Goal: Information Seeking & Learning: Learn about a topic

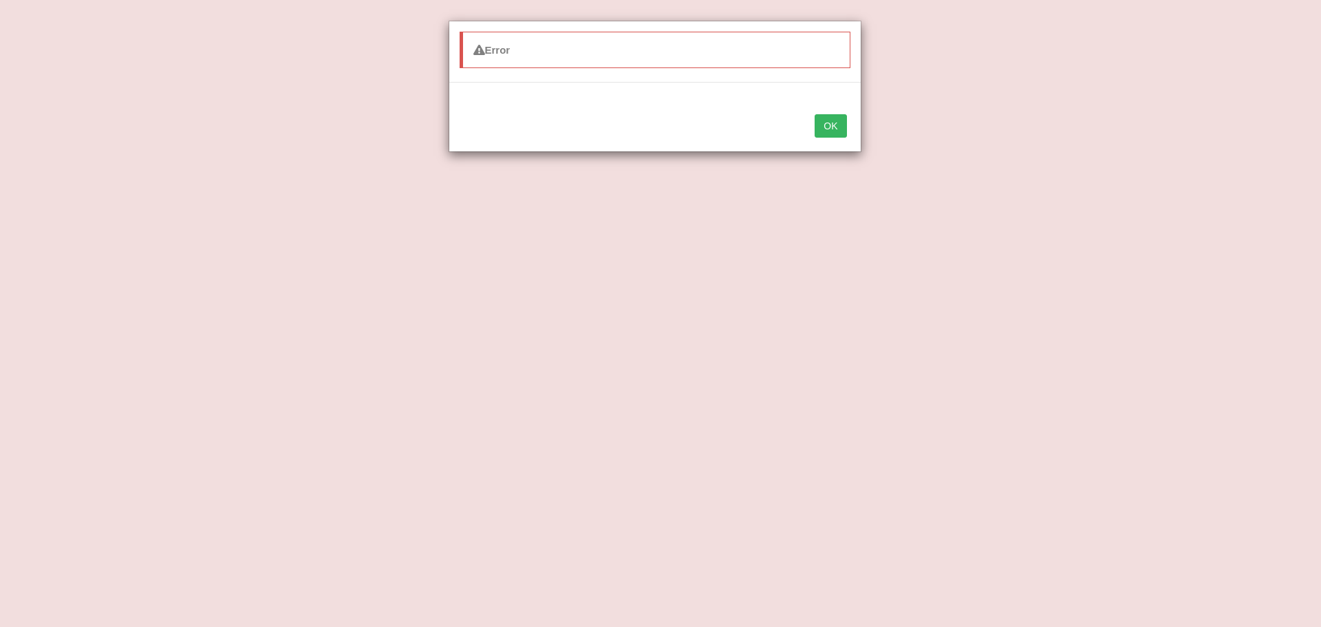
drag, startPoint x: 0, startPoint y: 0, endPoint x: 1153, endPoint y: 371, distance: 1210.9
click at [1153, 371] on div "Error OK" at bounding box center [660, 313] width 1321 height 627
click at [836, 126] on button "OK" at bounding box center [831, 125] width 32 height 23
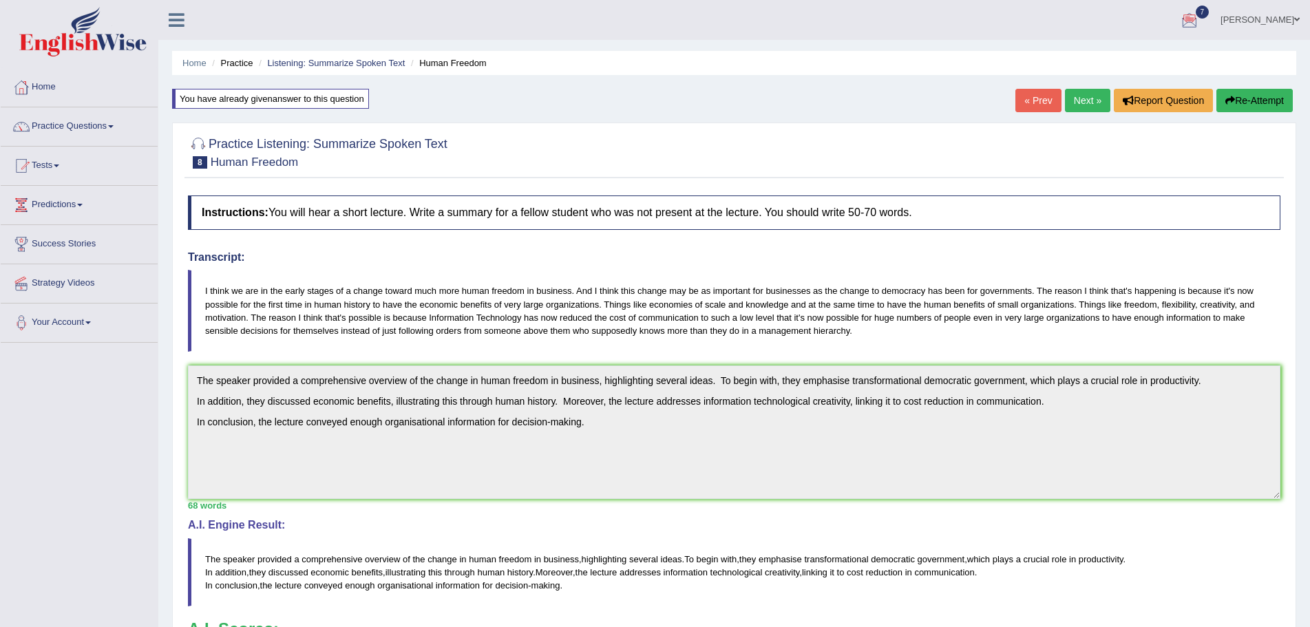
click at [1091, 102] on link "Next »" at bounding box center [1087, 100] width 45 height 23
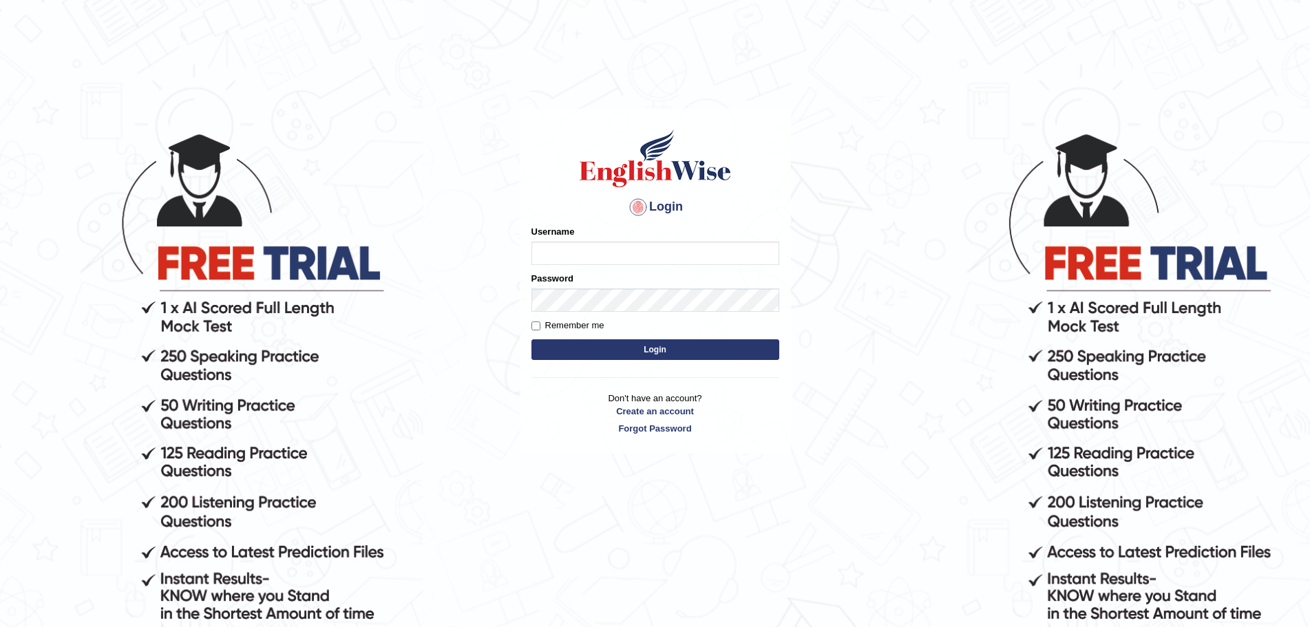
type input "Mugwunali"
click at [678, 347] on button "Login" at bounding box center [655, 349] width 248 height 21
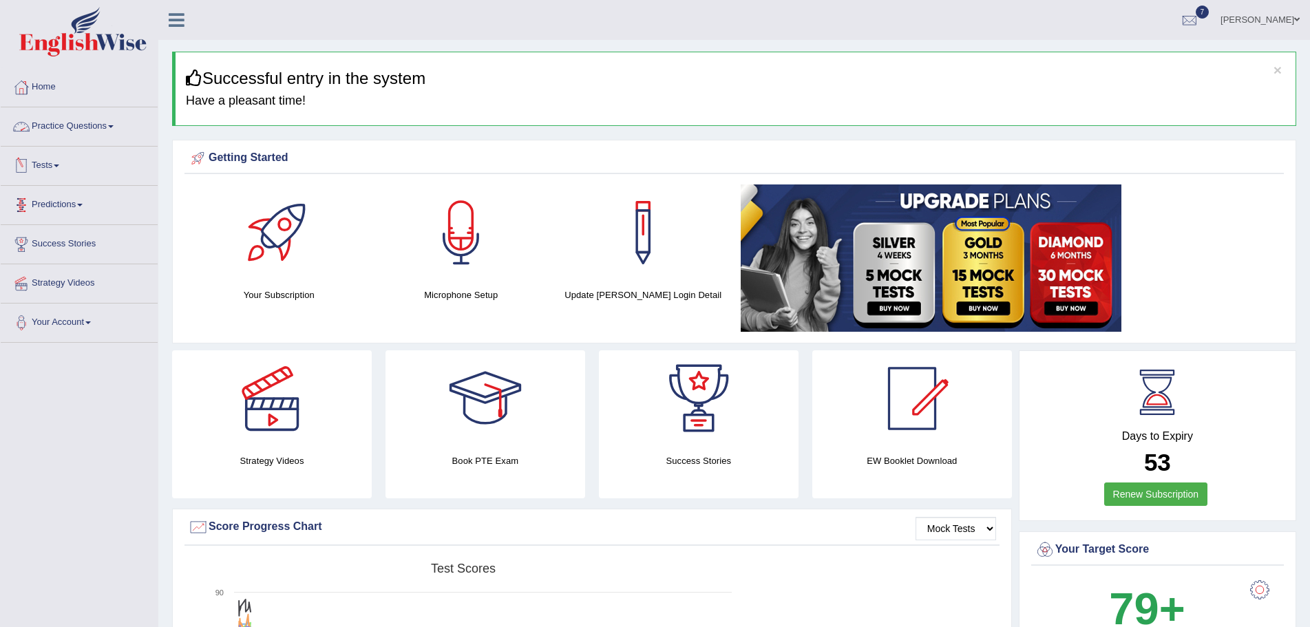
click at [113, 122] on link "Practice Questions" at bounding box center [79, 124] width 157 height 34
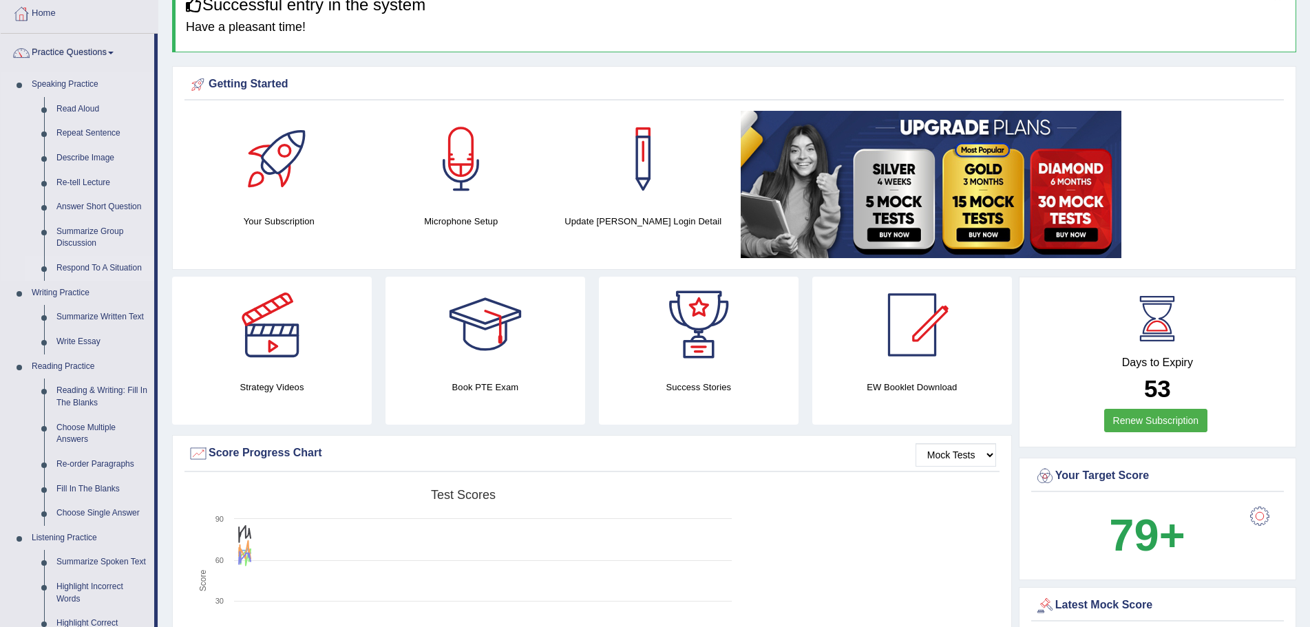
scroll to position [275, 0]
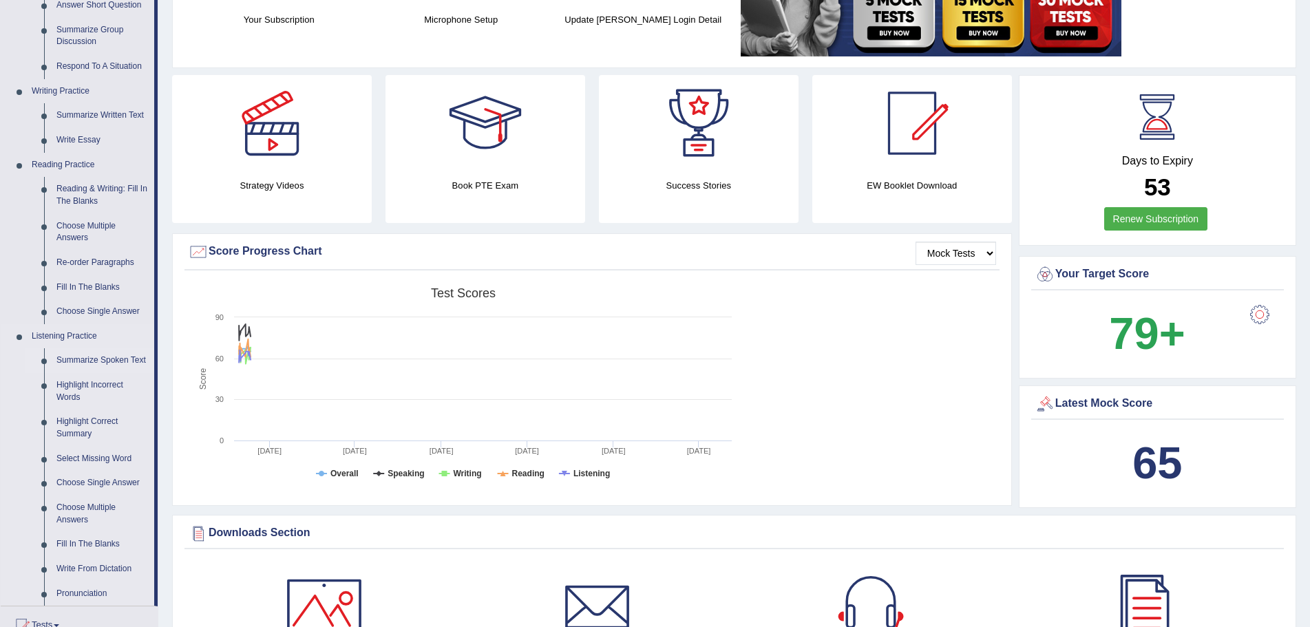
click at [95, 358] on link "Summarize Spoken Text" at bounding box center [102, 360] width 104 height 25
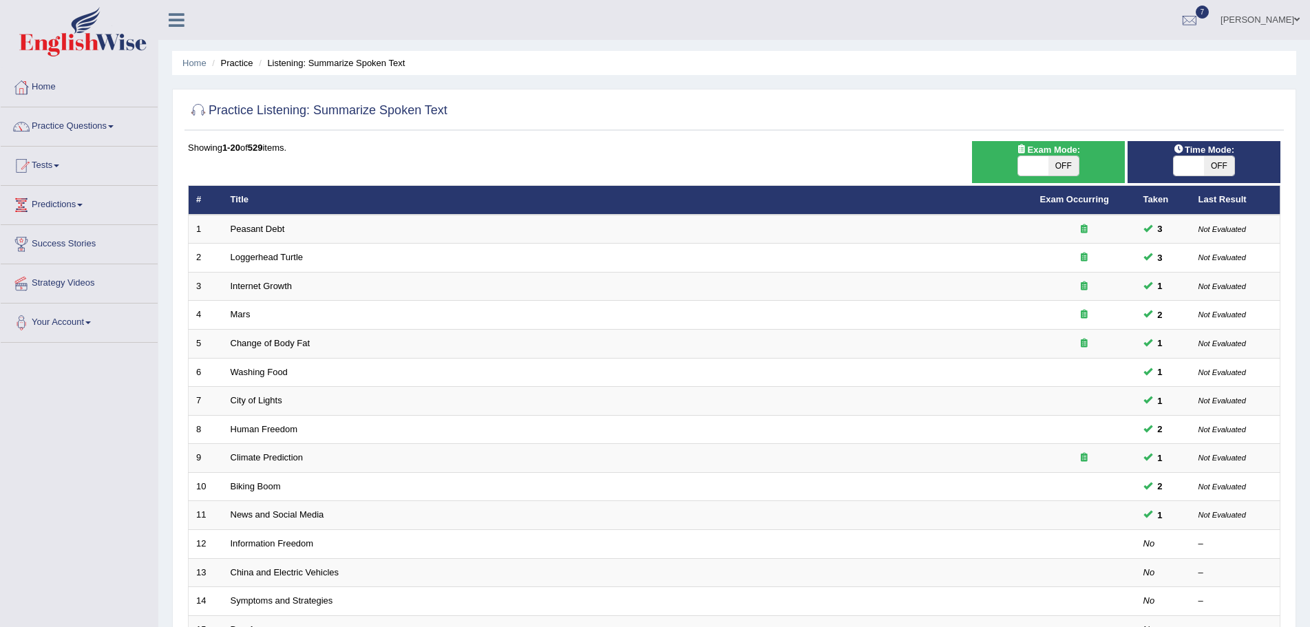
click at [1062, 167] on span "OFF" at bounding box center [1063, 165] width 30 height 19
checkbox input "true"
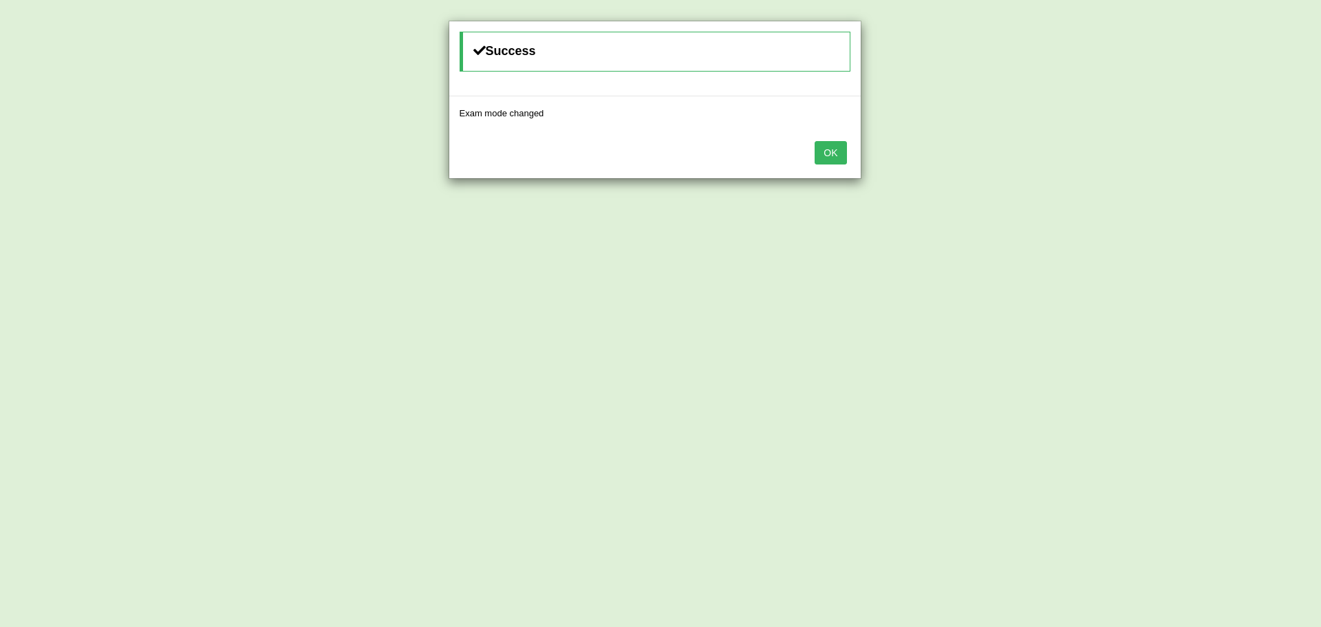
click at [827, 153] on button "OK" at bounding box center [831, 152] width 32 height 23
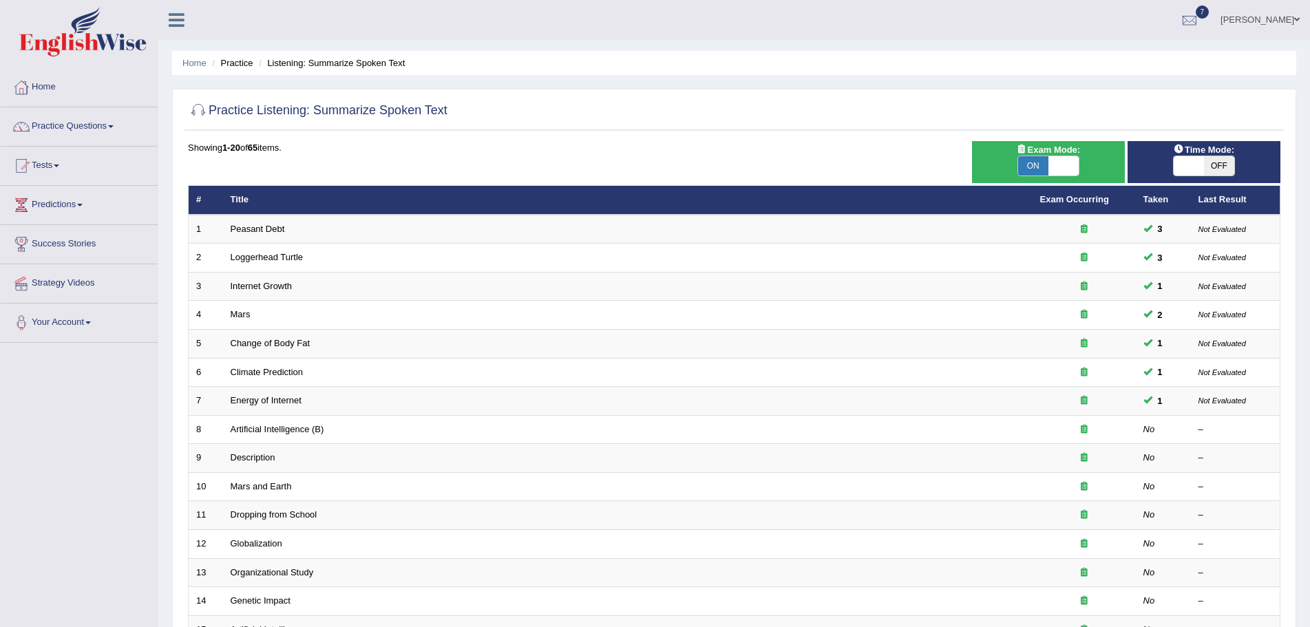
click at [1222, 169] on span "OFF" at bounding box center [1219, 165] width 30 height 19
checkbox input "true"
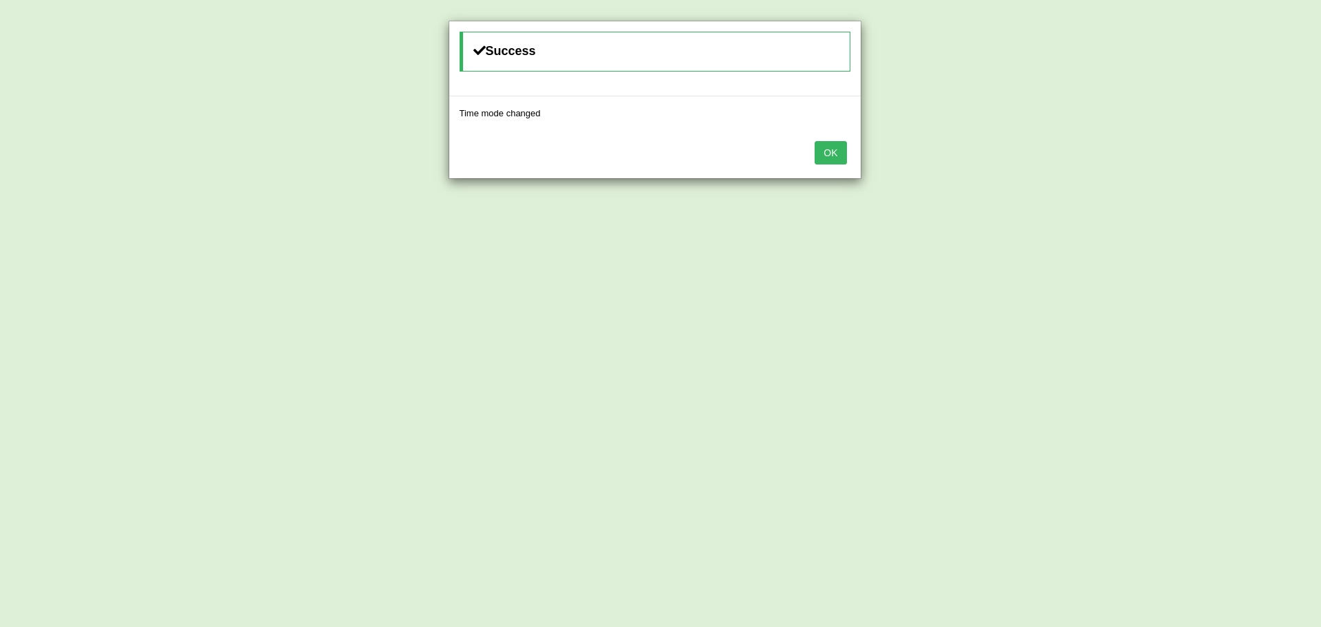
click at [840, 155] on button "OK" at bounding box center [831, 152] width 32 height 23
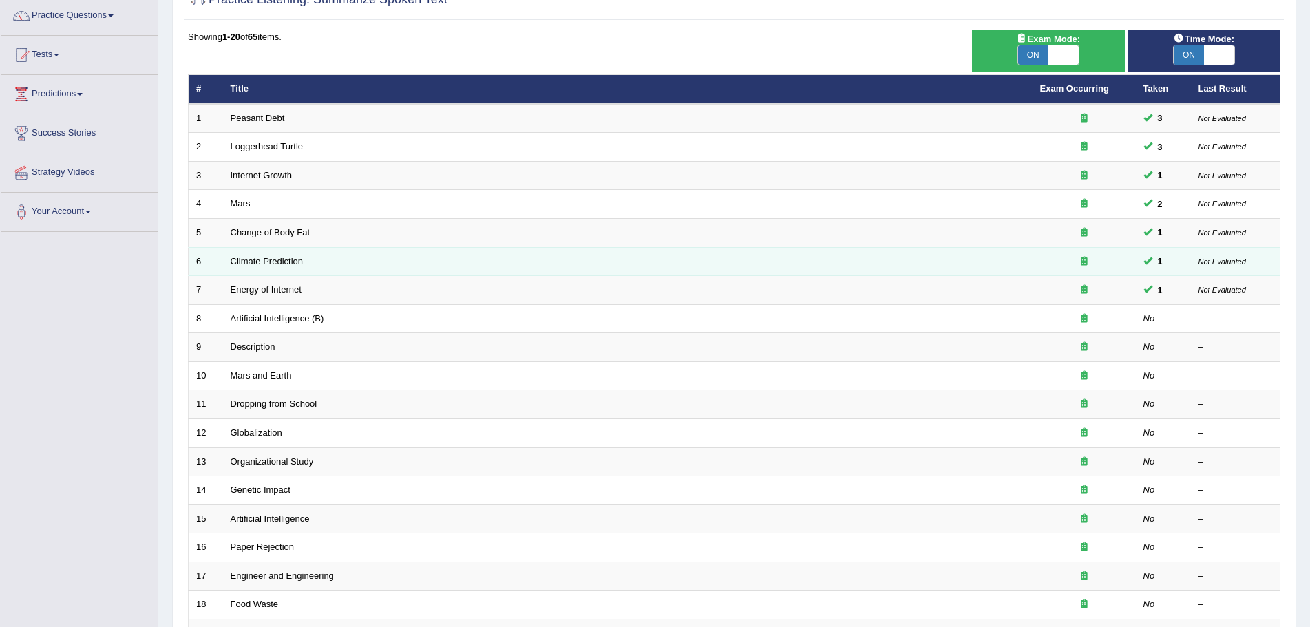
scroll to position [78, 0]
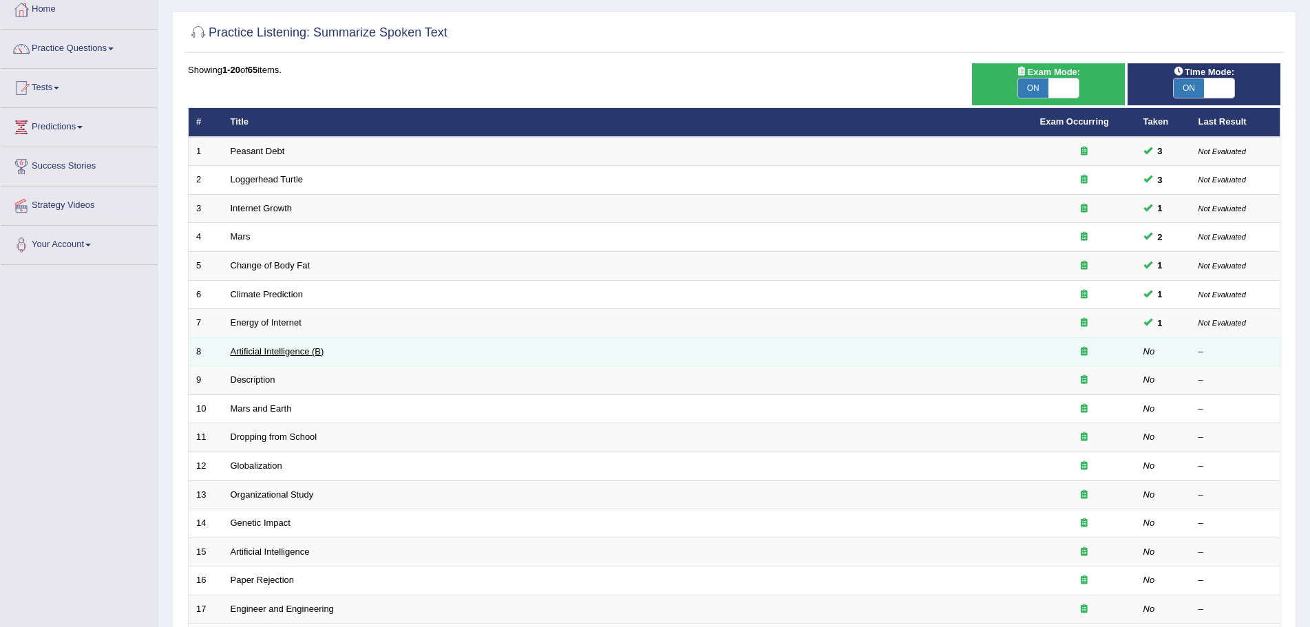
click at [286, 351] on link "Artificial Intelligence (B)" at bounding box center [278, 351] width 94 height 10
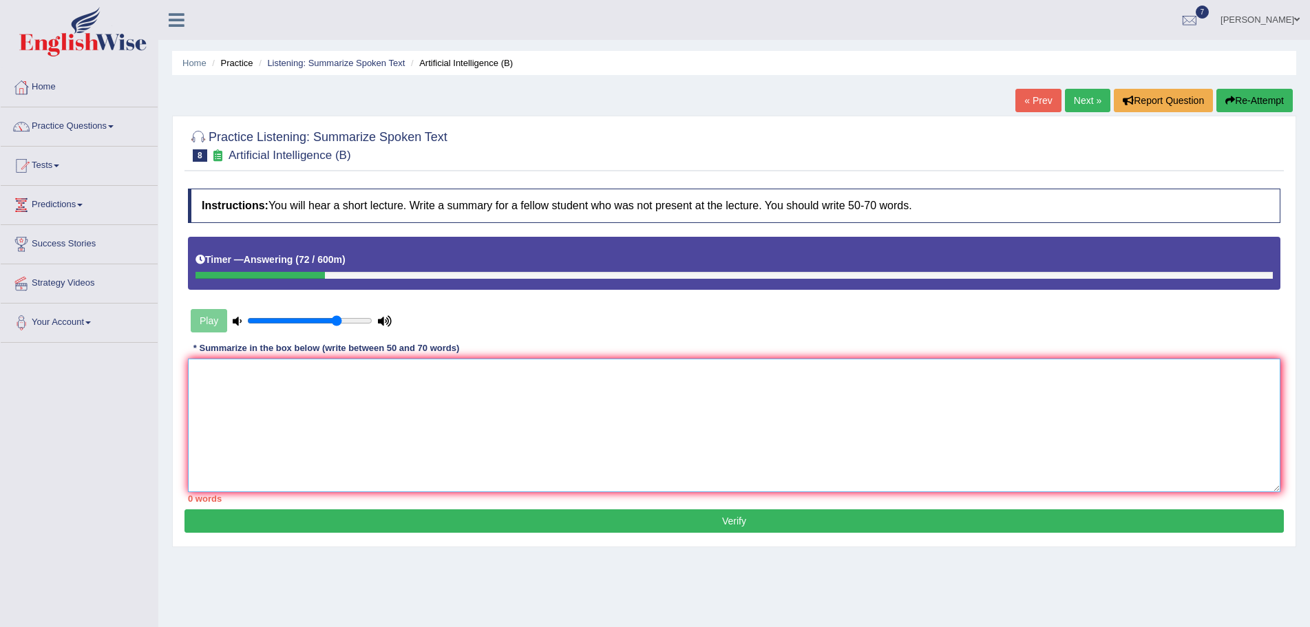
click at [292, 397] on textarea at bounding box center [734, 426] width 1092 height 134
type textarea "Y"
type textarea "t"
click at [462, 374] on textarea "The speaker provided a comprehensive overview of future of artificial Intellige…" at bounding box center [734, 426] width 1092 height 134
drag, startPoint x: 443, startPoint y: 420, endPoint x: 443, endPoint y: 412, distance: 8.3
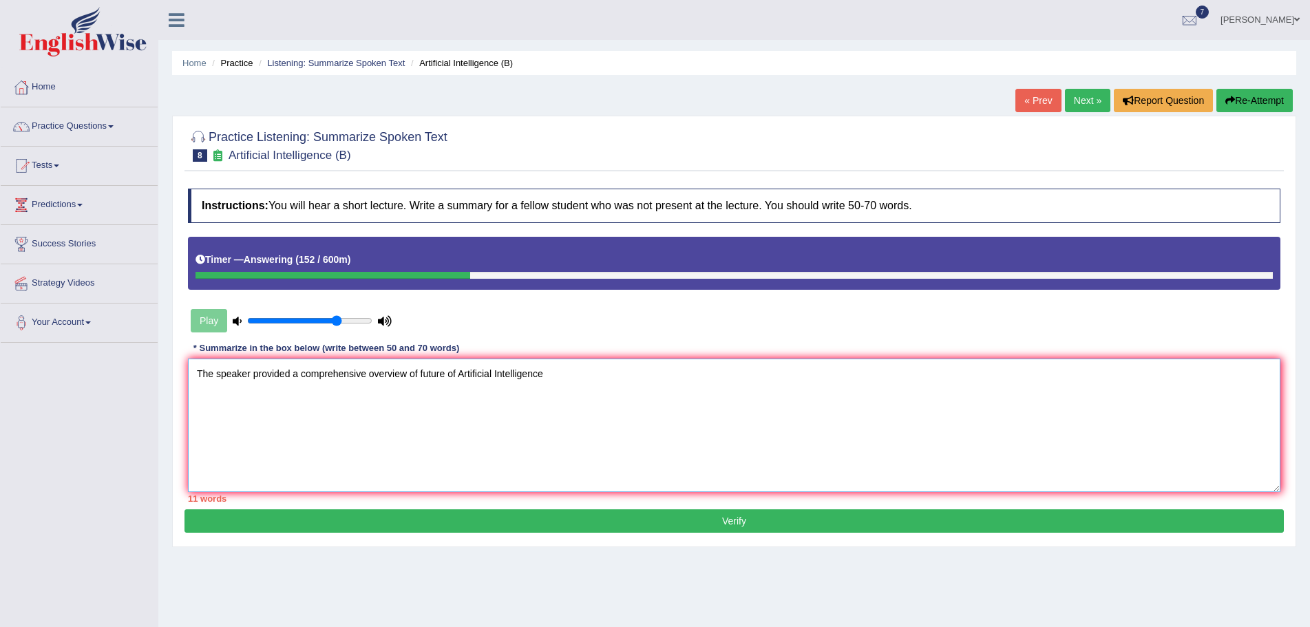
click at [443, 420] on textarea "The speaker provided a comprehensive overview of future of Artificial Intellige…" at bounding box center [734, 426] width 1092 height 134
click at [433, 381] on textarea "The speaker provided a comprehensive overview of future of Artificial Intellige…" at bounding box center [734, 426] width 1092 height 134
click at [573, 372] on textarea "The speaker provided a comprehensive overview of the future of Artificial Intel…" at bounding box center [734, 426] width 1092 height 134
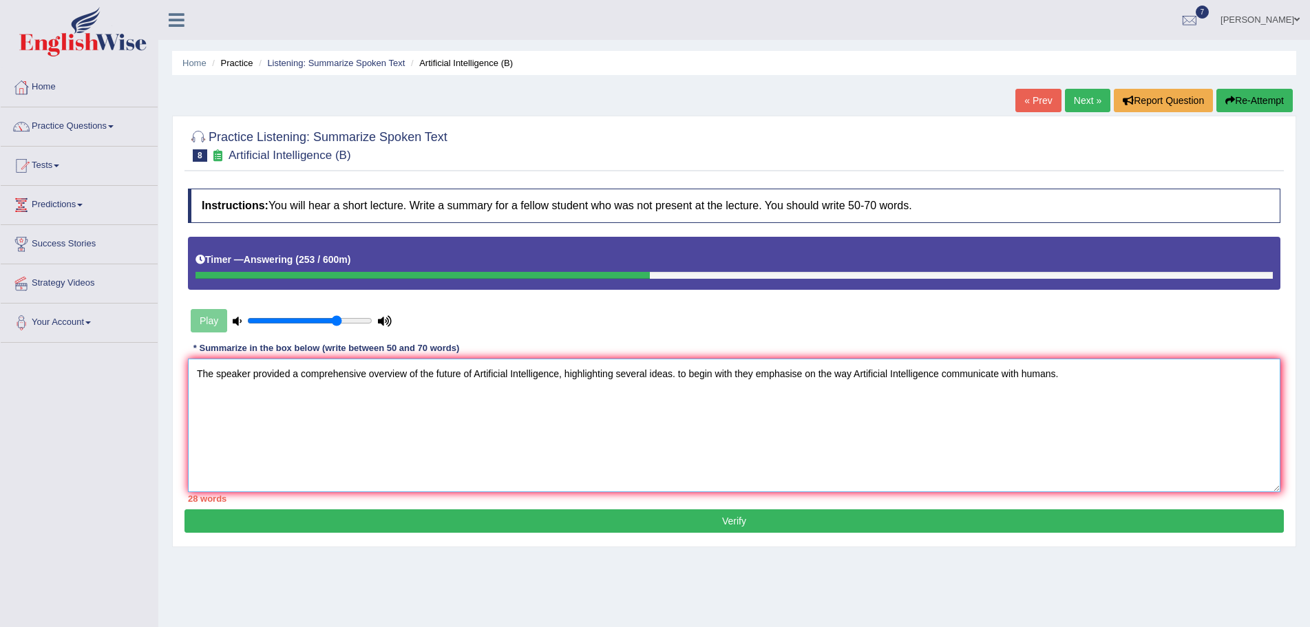
paste textarea "To begin with, they emphasise the way Artificial Intelligence communicates"
click at [1061, 374] on textarea "The speaker provided a comprehensive overview of the future of Artificial Intel…" at bounding box center [734, 426] width 1092 height 134
click at [1178, 376] on textarea "The speaker provided a comprehensive overview of the future of Artificial Intel…" at bounding box center [734, 426] width 1092 height 134
click at [1237, 372] on textarea "The speaker provided a comprehensive overview of the future of Artificial Intel…" at bounding box center [734, 426] width 1092 height 134
click at [1171, 374] on textarea "The speaker provided a comprehensive overview of the future of Artificial Intel…" at bounding box center [734, 426] width 1092 height 134
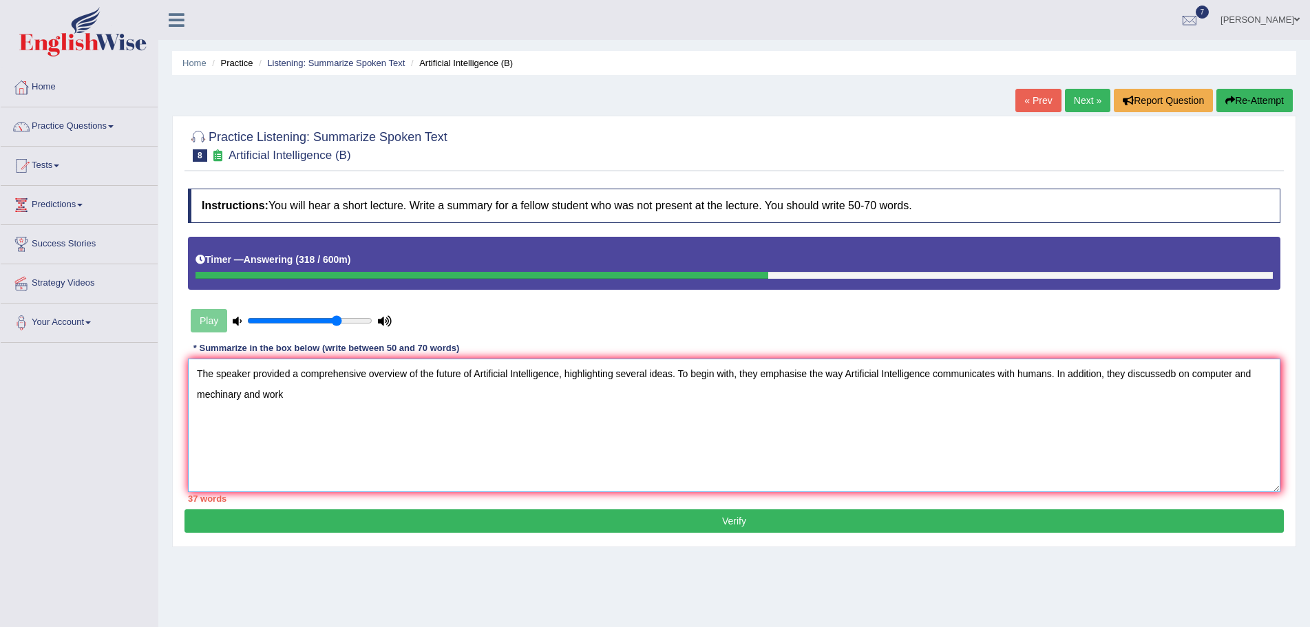
click at [1177, 374] on textarea "The speaker provided a comprehensive overview of the future of Artificial Intel…" at bounding box center [734, 426] width 1092 height 134
click at [259, 394] on textarea "The speaker provided a comprehensive overview of the future of Artificial Intel…" at bounding box center [734, 426] width 1092 height 134
click at [394, 395] on textarea "The speaker provided a comprehensive overview of the future of Artificial Intel…" at bounding box center [734, 426] width 1092 height 134
click at [361, 395] on textarea "The speaker provided a comprehensive overview of the future of Artificial Intel…" at bounding box center [734, 426] width 1092 height 134
click at [412, 394] on textarea "The speaker provided a comprehensive overview of the future of Artificial Intel…" at bounding box center [734, 426] width 1092 height 134
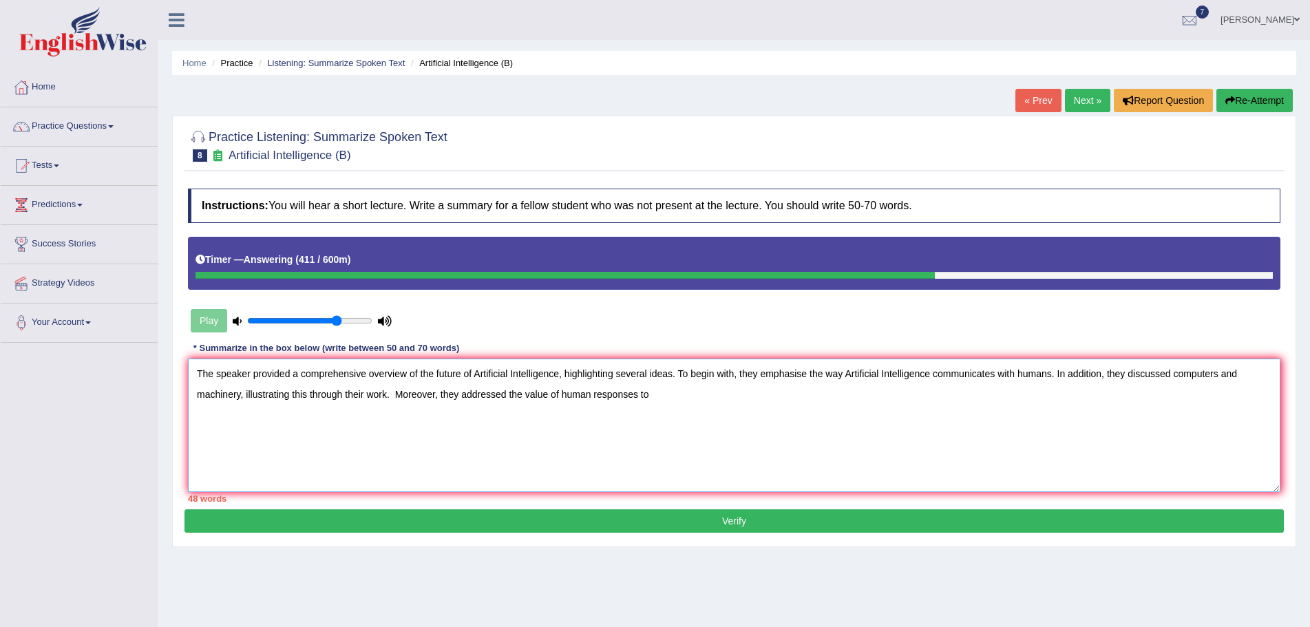
click at [561, 394] on textarea "The speaker provided a comprehensive overview of the future of Artificial Intel…" at bounding box center [734, 426] width 1092 height 134
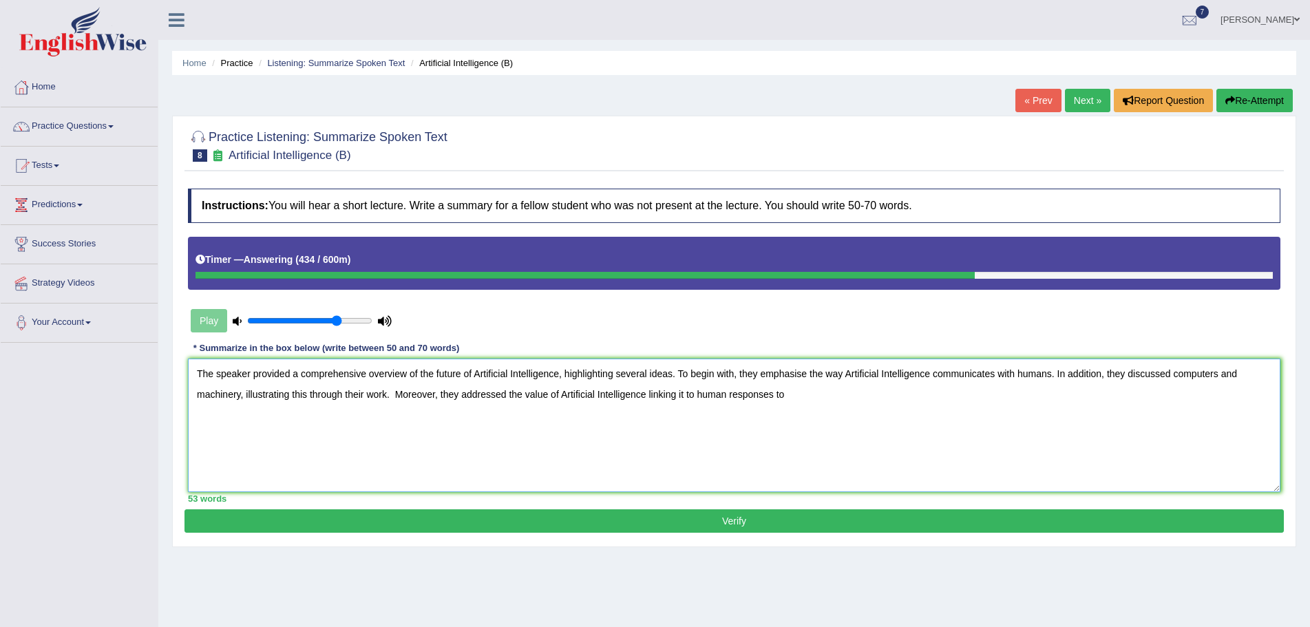
click at [787, 394] on textarea "The speaker provided a comprehensive overview of the future of Artificial Intel…" at bounding box center [734, 426] width 1092 height 134
click at [798, 394] on textarea "The speaker provided a comprehensive overview of the future of Artificial Intel…" at bounding box center [734, 426] width 1092 height 134
click at [902, 393] on textarea "The speaker provided a comprehensive overview of the future of Artificial Intel…" at bounding box center [734, 426] width 1092 height 134
click at [952, 394] on textarea "The speaker provided a comprehensive overview of the future of Artificial Intel…" at bounding box center [734, 426] width 1092 height 134
click at [1094, 395] on textarea "The speaker provided a comprehensive overview of the future of Artificial Intel…" at bounding box center [734, 426] width 1092 height 134
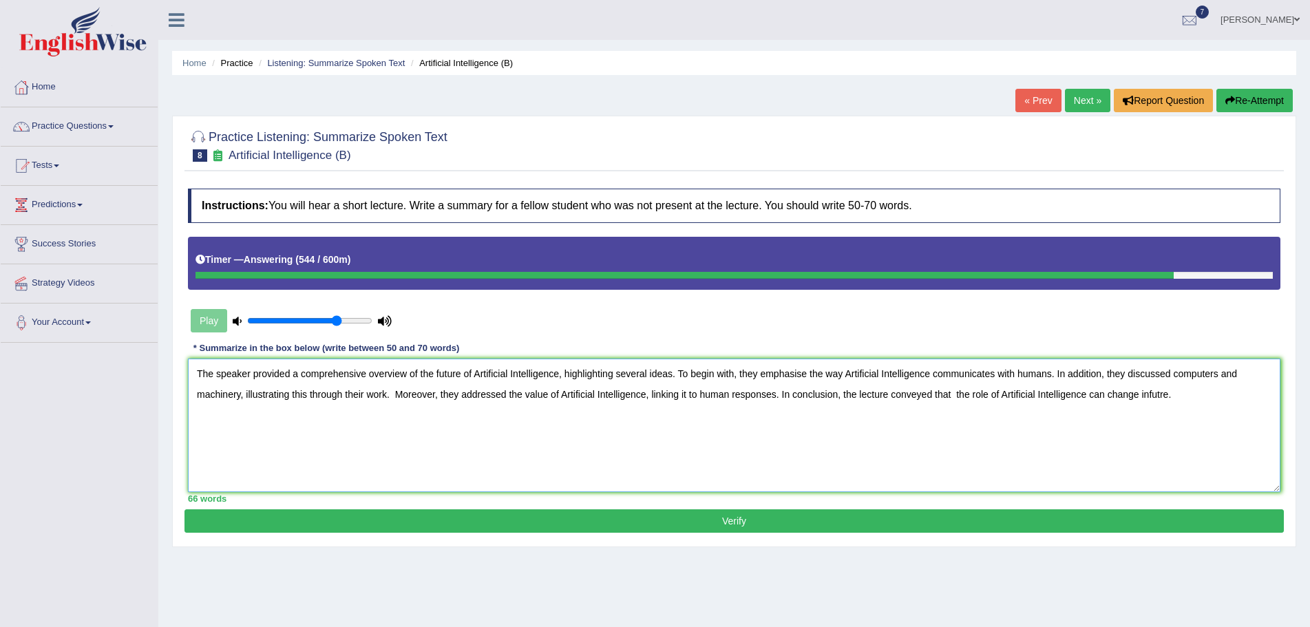
click at [1050, 376] on textarea "The speaker provided a comprehensive overview of the future of Artificial Intel…" at bounding box center [734, 426] width 1092 height 134
click at [1022, 416] on textarea "The speaker provided a comprehensive overview of the future of Artificial Intel…" at bounding box center [734, 426] width 1092 height 134
click at [1211, 396] on textarea "The speaker provided a comprehensive overview of the future of Artificial Intel…" at bounding box center [734, 426] width 1092 height 134
click at [1234, 393] on textarea "The speaker provided a comprehensive overview of the future of Artificial Intel…" at bounding box center [734, 426] width 1092 height 134
type textarea "The speaker provided a comprehensive overview of the future of Artificial Intel…"
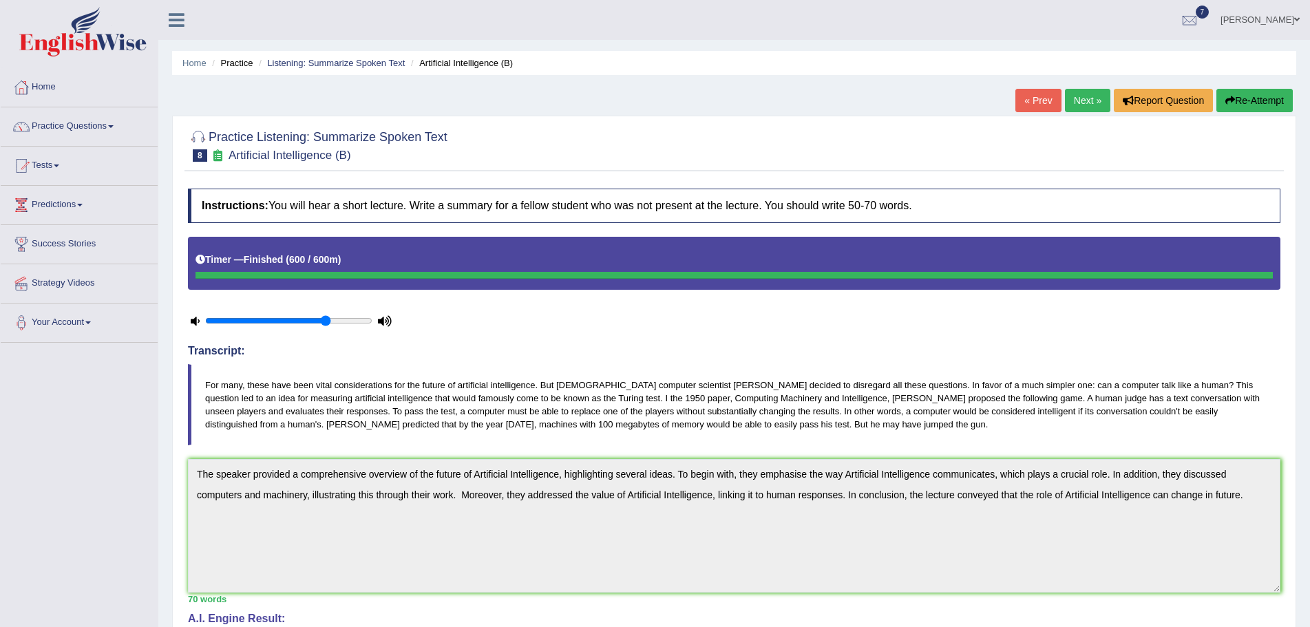
click at [1239, 98] on button "Re-Attempt" at bounding box center [1254, 100] width 76 height 23
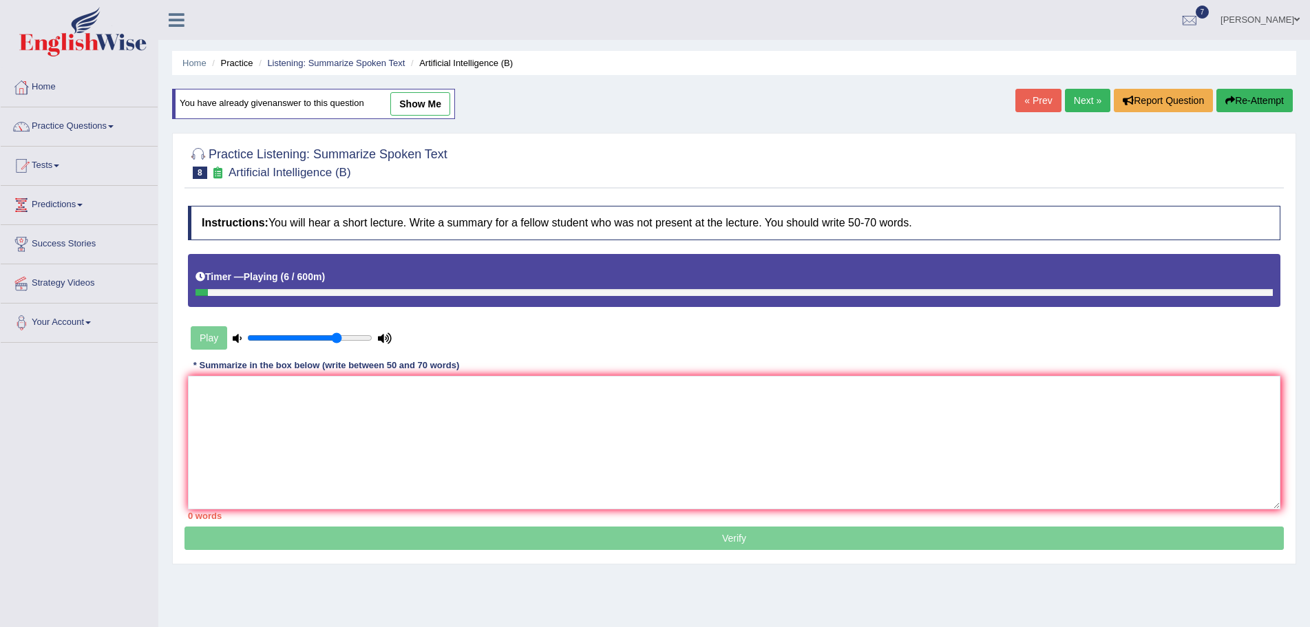
click at [195, 290] on div at bounding box center [201, 292] width 12 height 7
click at [238, 296] on div at bounding box center [238, 292] width 86 height 7
click at [240, 292] on div at bounding box center [239, 292] width 88 height 7
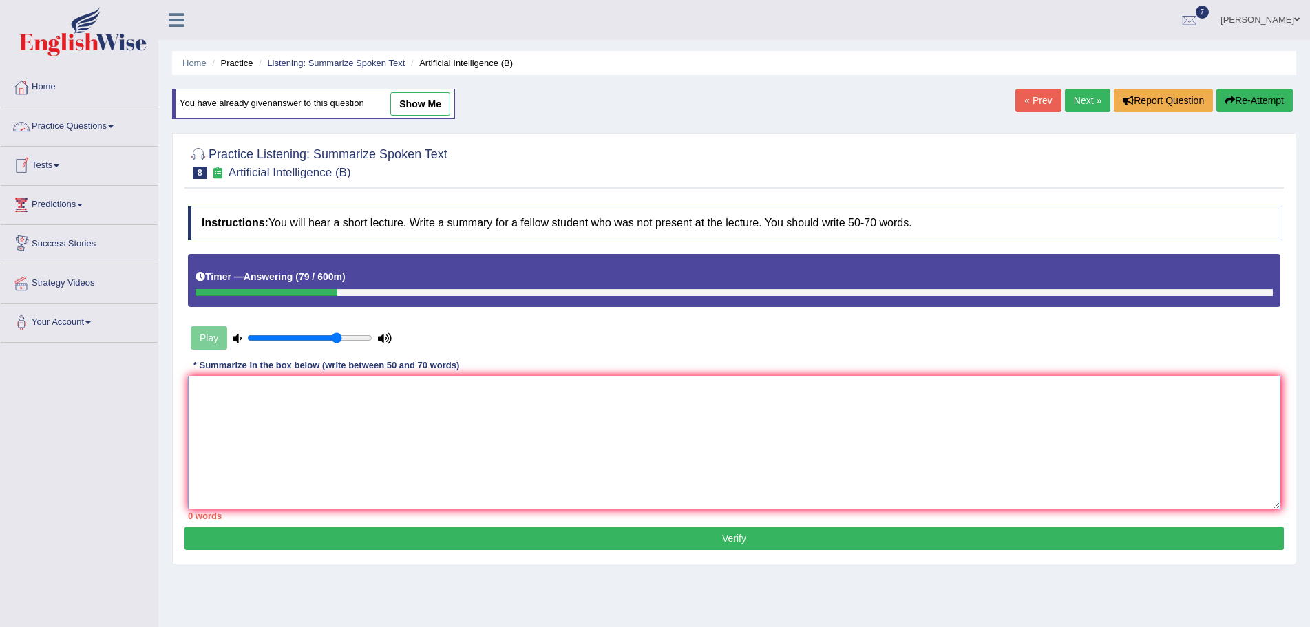
click at [231, 392] on textarea at bounding box center [734, 443] width 1092 height 134
drag, startPoint x: 231, startPoint y: 392, endPoint x: 629, endPoint y: 659, distance: 479.5
click at [629, 626] on html "Toggle navigation Home Practice Questions Speaking Practice Read Aloud Repeat S…" at bounding box center [655, 313] width 1310 height 627
click at [406, 395] on textarea "Thespeaker provided a comprehensive overview Artificila Intelligence" at bounding box center [734, 443] width 1092 height 134
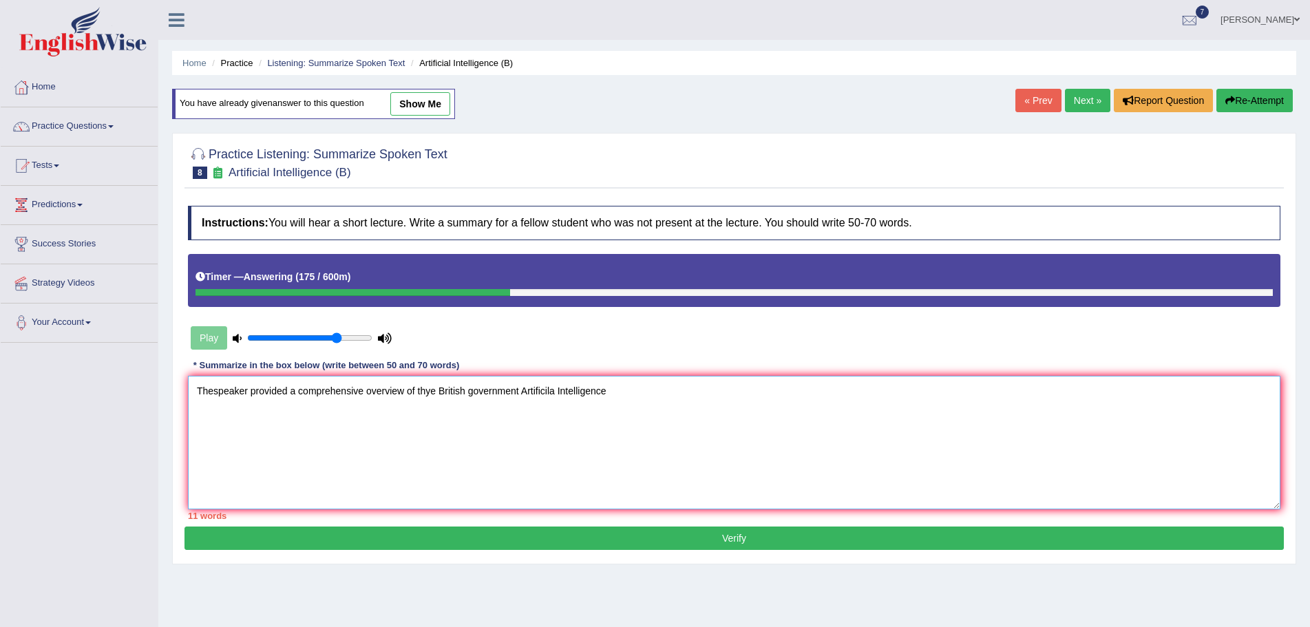
click at [608, 391] on textarea "Thespeaker provided a comprehensive overview of thye British government Artific…" at bounding box center [734, 443] width 1092 height 134
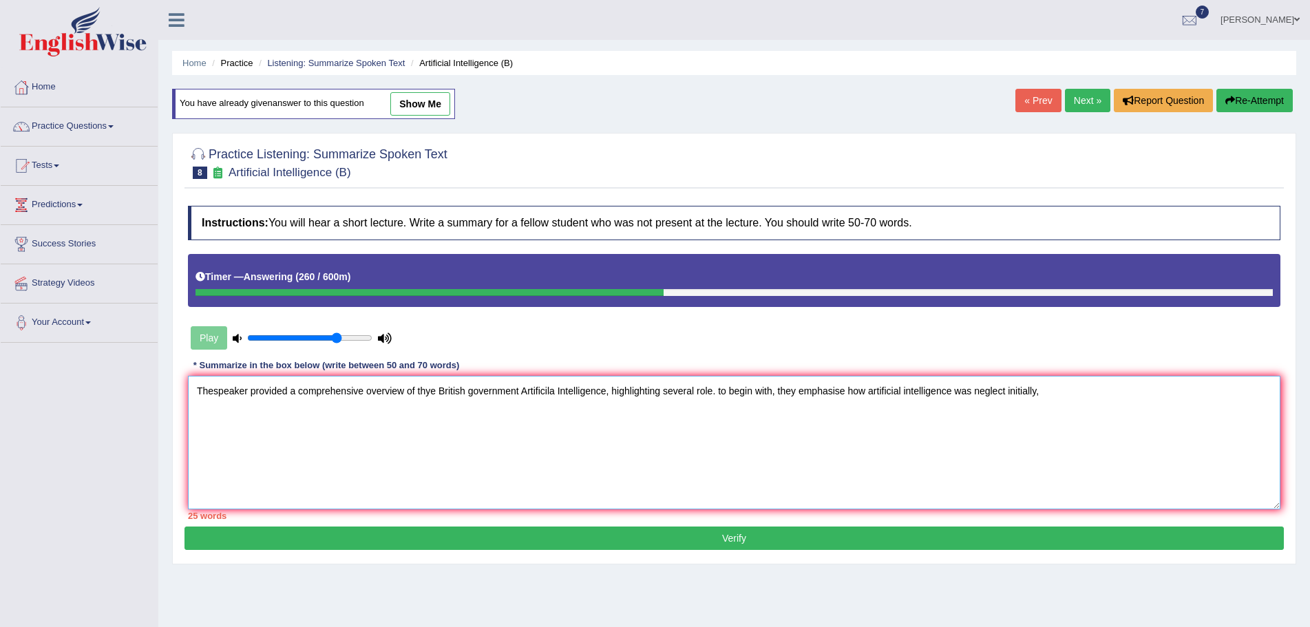
click at [714, 392] on textarea "Thespeaker provided a comprehensive overview of thye British government Artific…" at bounding box center [734, 443] width 1092 height 134
click at [1057, 396] on textarea "Thespeaker provided a comprehensive overview of thye British government Artific…" at bounding box center [734, 443] width 1092 height 134
click at [1109, 394] on textarea "Thespeaker provided a comprehensive overview of thye British government Artific…" at bounding box center [734, 443] width 1092 height 134
click at [1132, 385] on textarea "Thespeaker provided a comprehensive overview of thye British government Artific…" at bounding box center [734, 443] width 1092 height 134
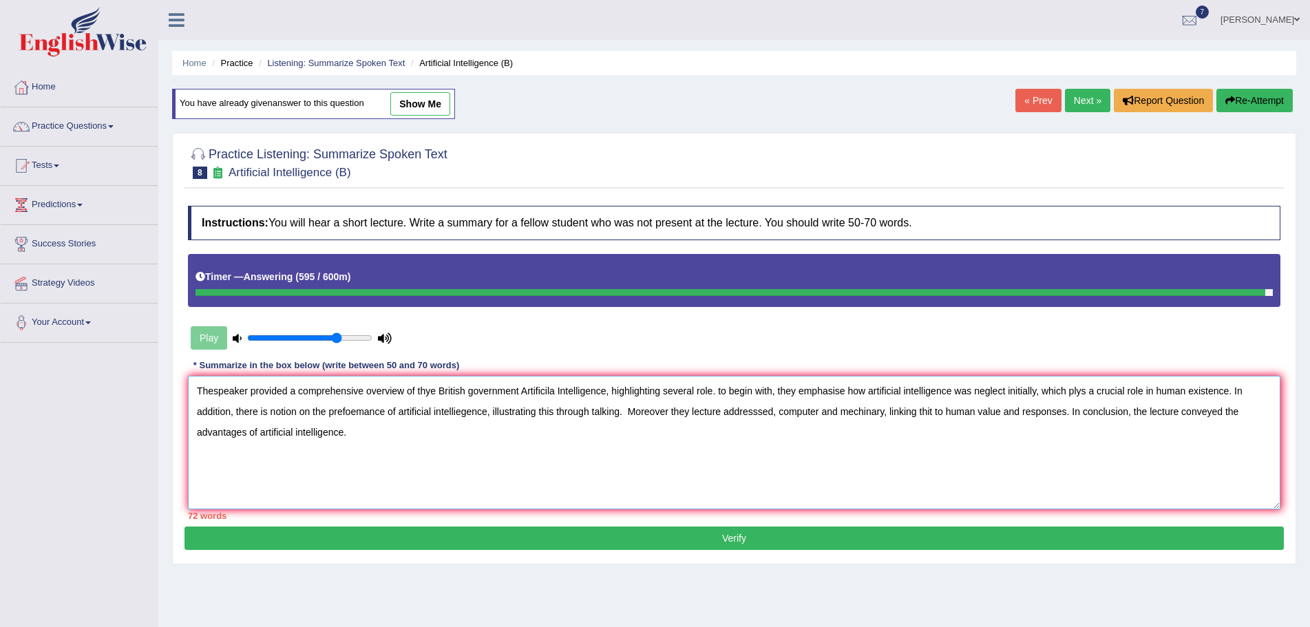
click at [258, 414] on textarea "Thespeaker provided a comprehensive overview of thye British government Artific…" at bounding box center [734, 443] width 1092 height 134
type textarea "Thespeaker provided a comprehensive overview of thye British government Artific…"
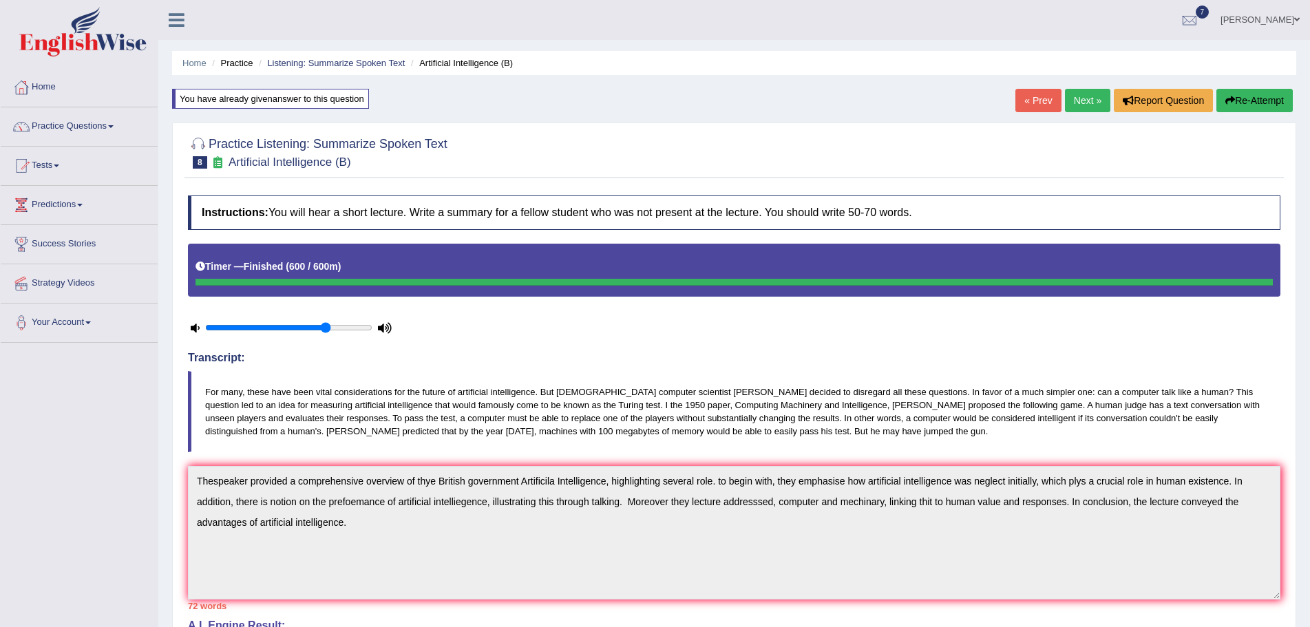
click at [1237, 100] on button "Re-Attempt" at bounding box center [1254, 100] width 76 height 23
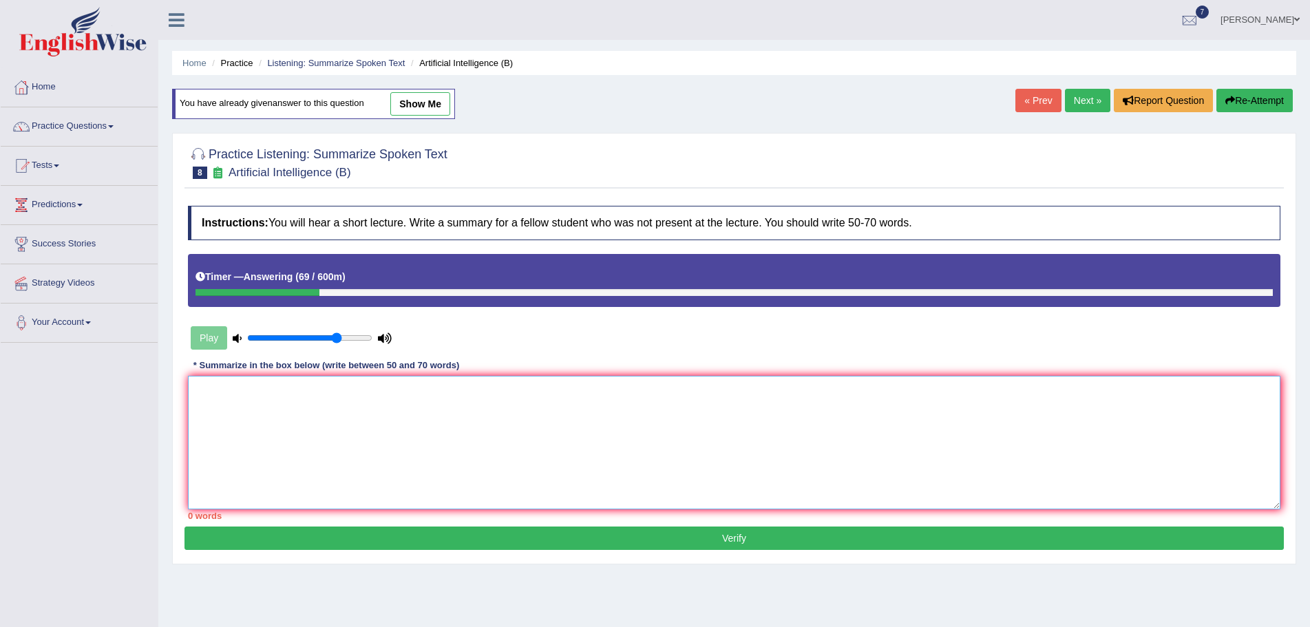
click at [251, 408] on textarea at bounding box center [734, 443] width 1092 height 134
click at [522, 391] on textarea "The speaker provided a comprehensive overview of Artificial Intelligence," at bounding box center [734, 443] width 1092 height 134
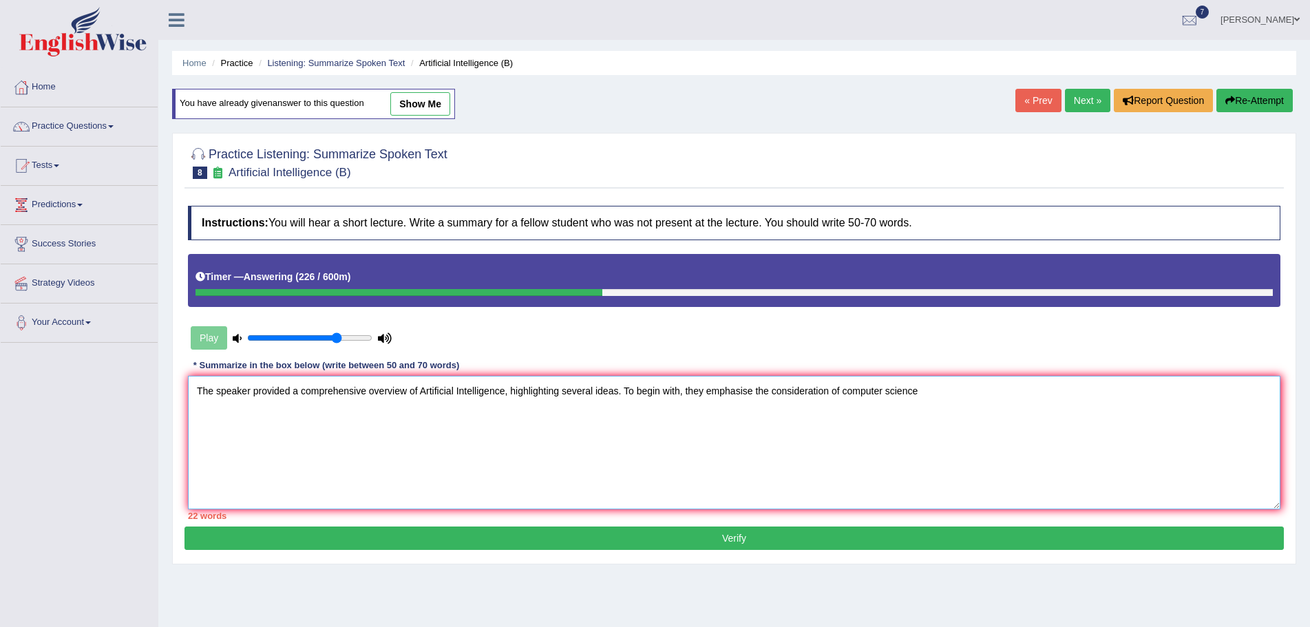
click at [919, 391] on textarea "The speaker provided a comprehensive overview of Artificial Intelligence, highl…" at bounding box center [734, 443] width 1092 height 134
click at [1087, 392] on textarea "The speaker provided a comprehensive overview of Artificial Intelligence, highl…" at bounding box center [734, 443] width 1092 height 134
click at [1084, 393] on textarea "The speaker provided a comprehensive overview of Artificial Intelligence, highl…" at bounding box center [734, 443] width 1092 height 134
click at [1080, 392] on textarea "The speaker provided a comprehensive overview of Artificial Intelligence, highl…" at bounding box center [734, 443] width 1092 height 134
click at [1078, 392] on textarea "The speaker provided a comprehensive overview of Artificial Intelligence, highl…" at bounding box center [734, 443] width 1092 height 134
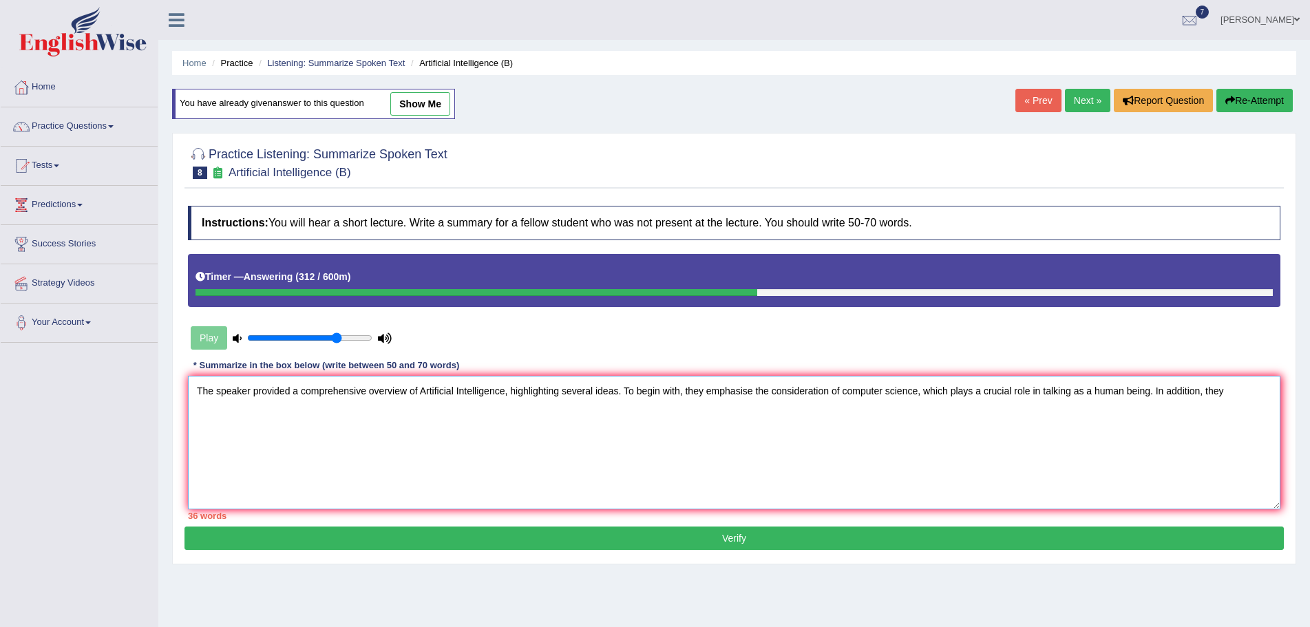
click at [1230, 391] on textarea "The speaker provided a comprehensive overview of Artificial Intelligence, highl…" at bounding box center [734, 443] width 1092 height 134
click at [381, 411] on textarea "The speaker provided a comprehensive overview of Artificial Intelligence, highl…" at bounding box center [734, 443] width 1092 height 134
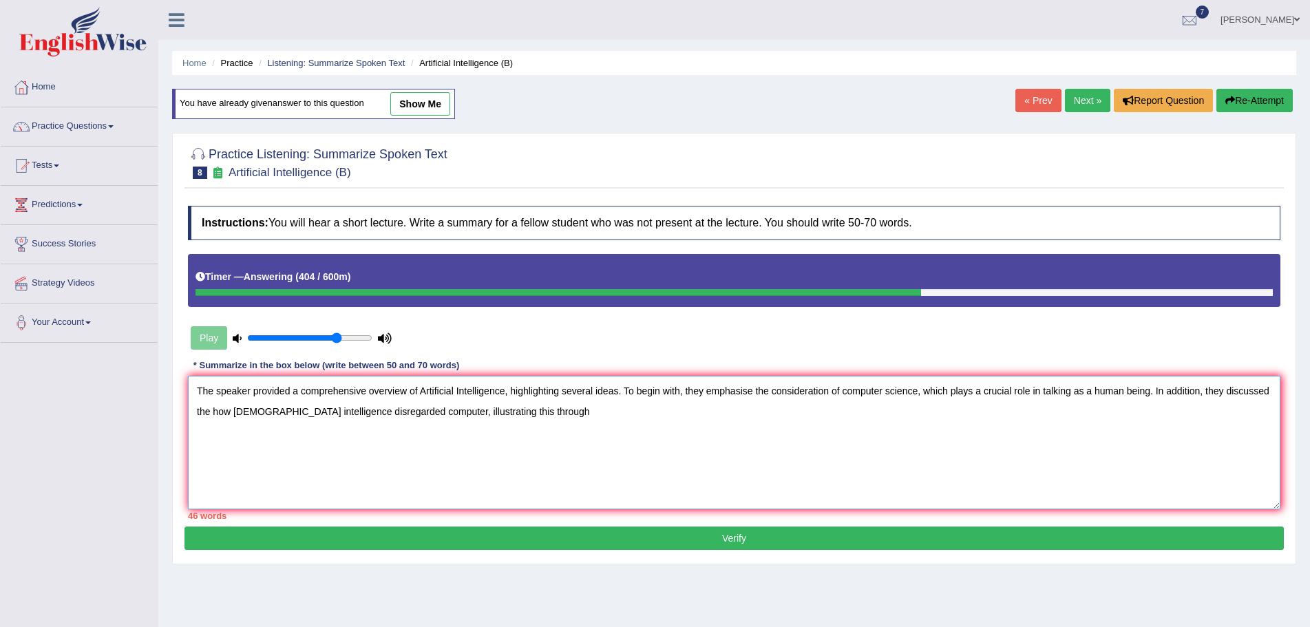
click at [519, 410] on textarea "The speaker provided a comprehensive overview of Artificial Intelligence, highl…" at bounding box center [734, 443] width 1092 height 134
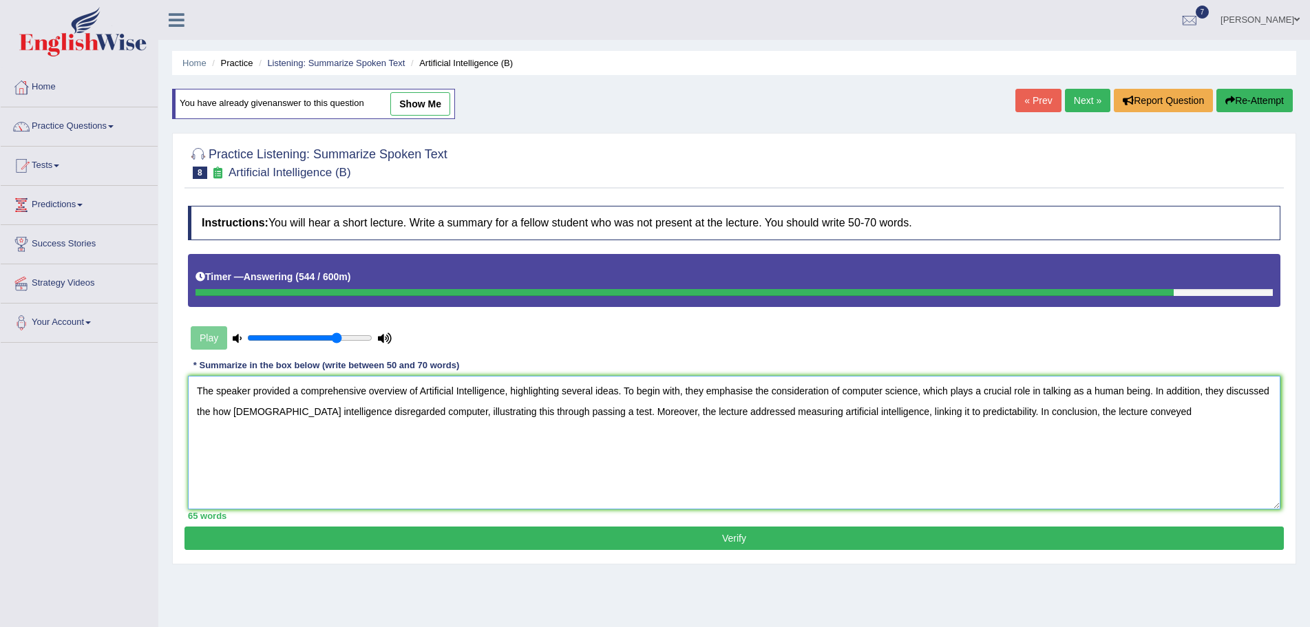
click at [1116, 414] on textarea "The speaker provided a comprehensive overview of Artificial Intelligence, highl…" at bounding box center [734, 443] width 1092 height 134
click at [214, 413] on textarea "The speaker provided a comprehensive overview of Artificial Intelligence, highl…" at bounding box center [734, 443] width 1092 height 134
type textarea "The speaker provided a comprehensive overview of Artificial Intelligence, highl…"
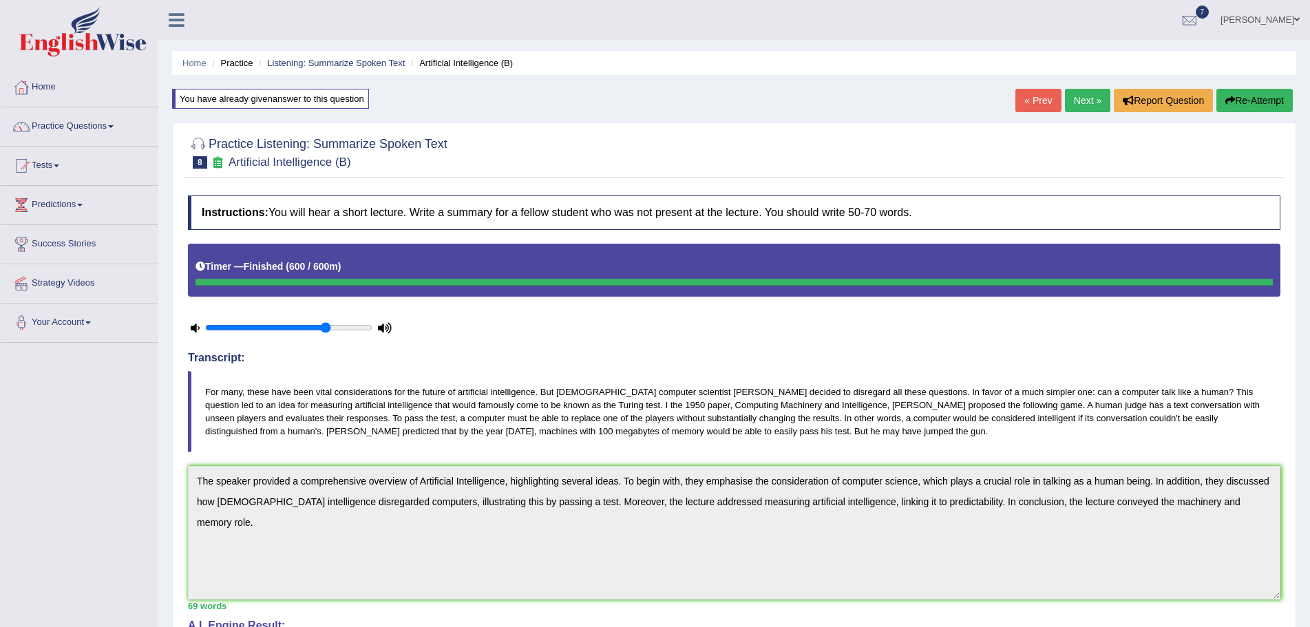
click at [1078, 97] on link "Next »" at bounding box center [1087, 100] width 45 height 23
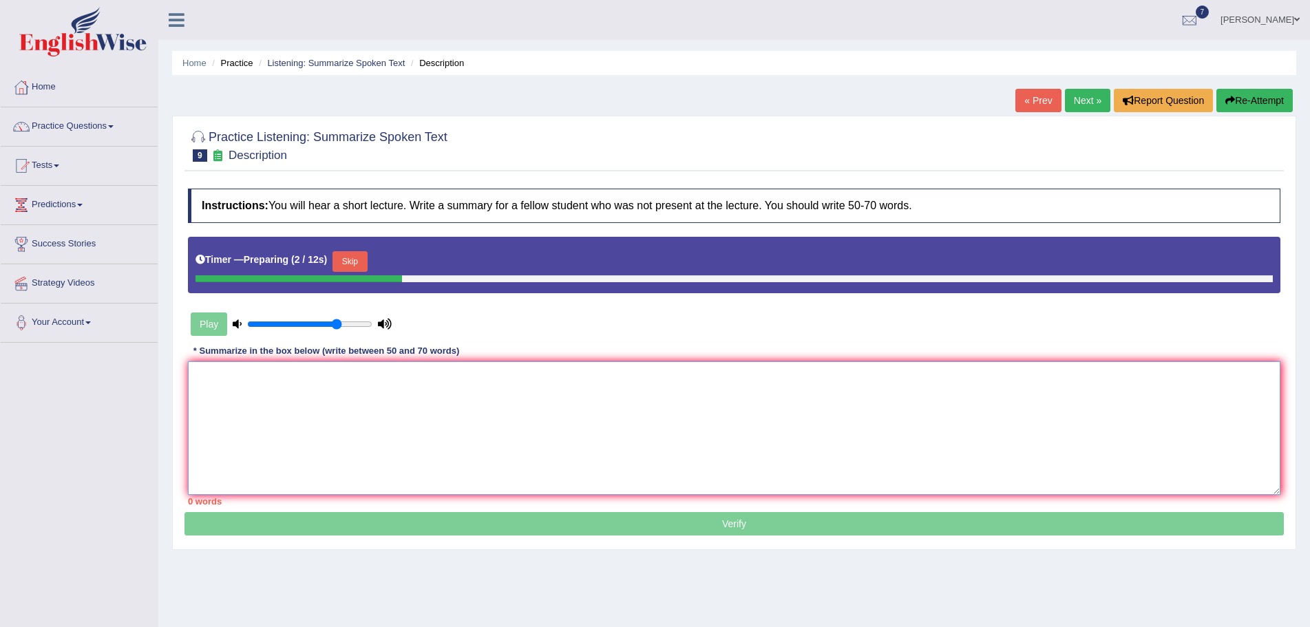
click at [277, 394] on textarea at bounding box center [734, 428] width 1092 height 134
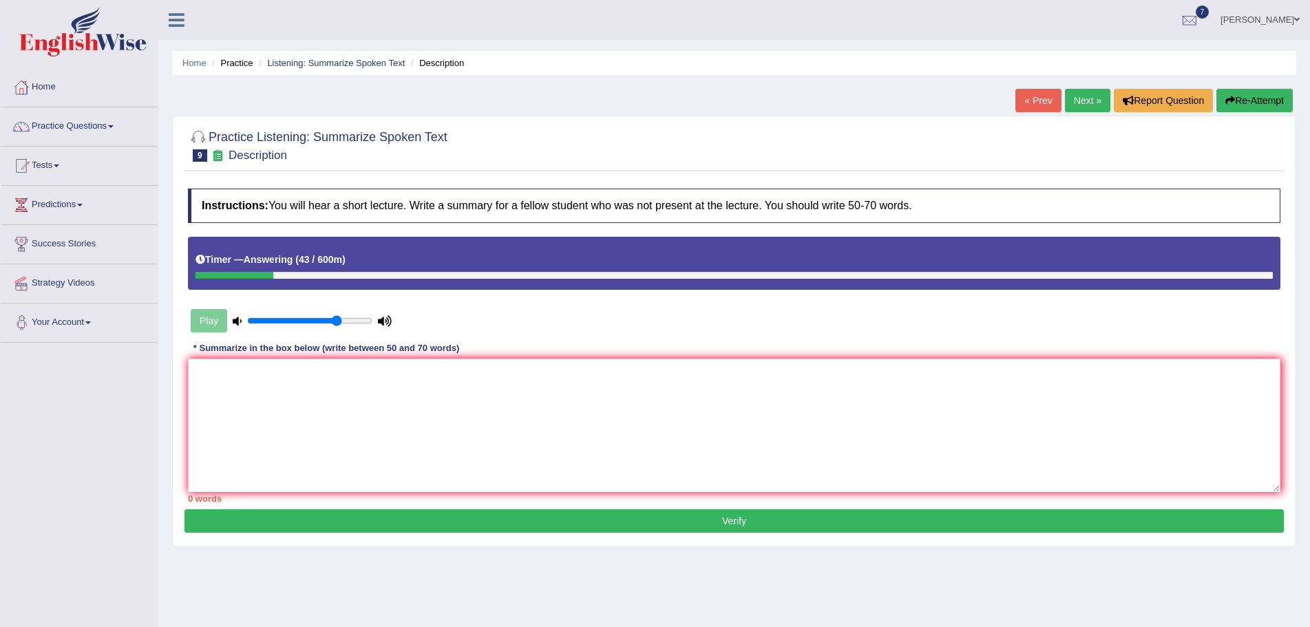
click at [1248, 101] on button "Re-Attempt" at bounding box center [1254, 100] width 76 height 23
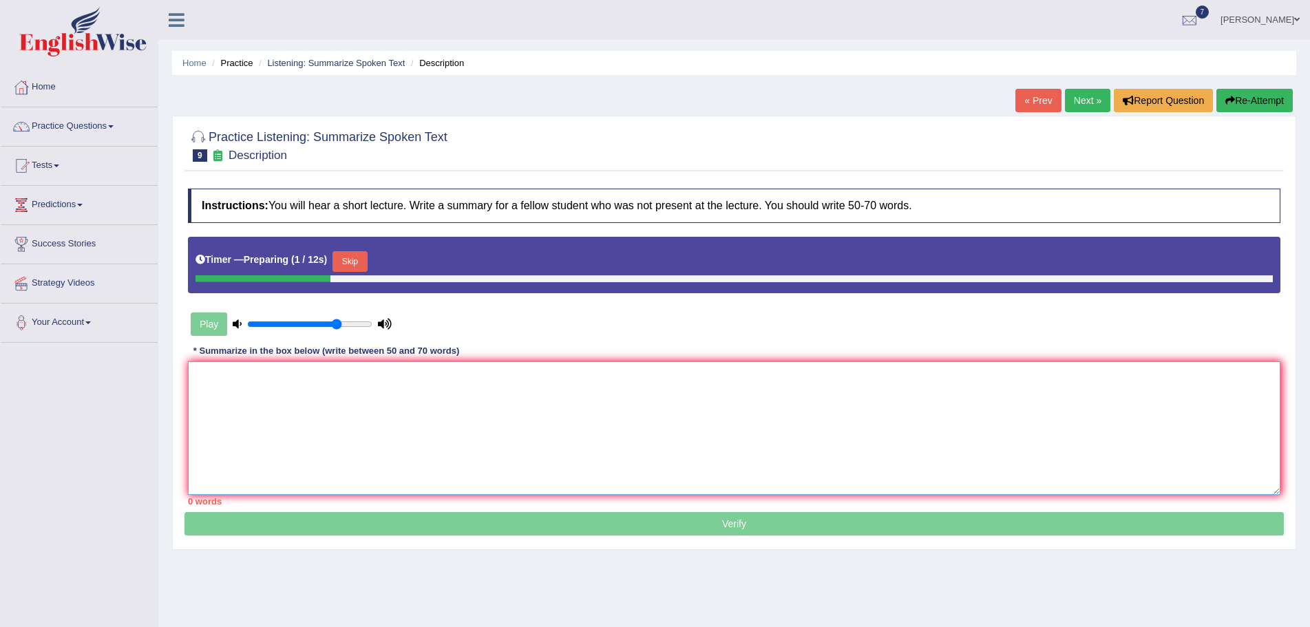
click at [254, 414] on textarea at bounding box center [734, 428] width 1092 height 134
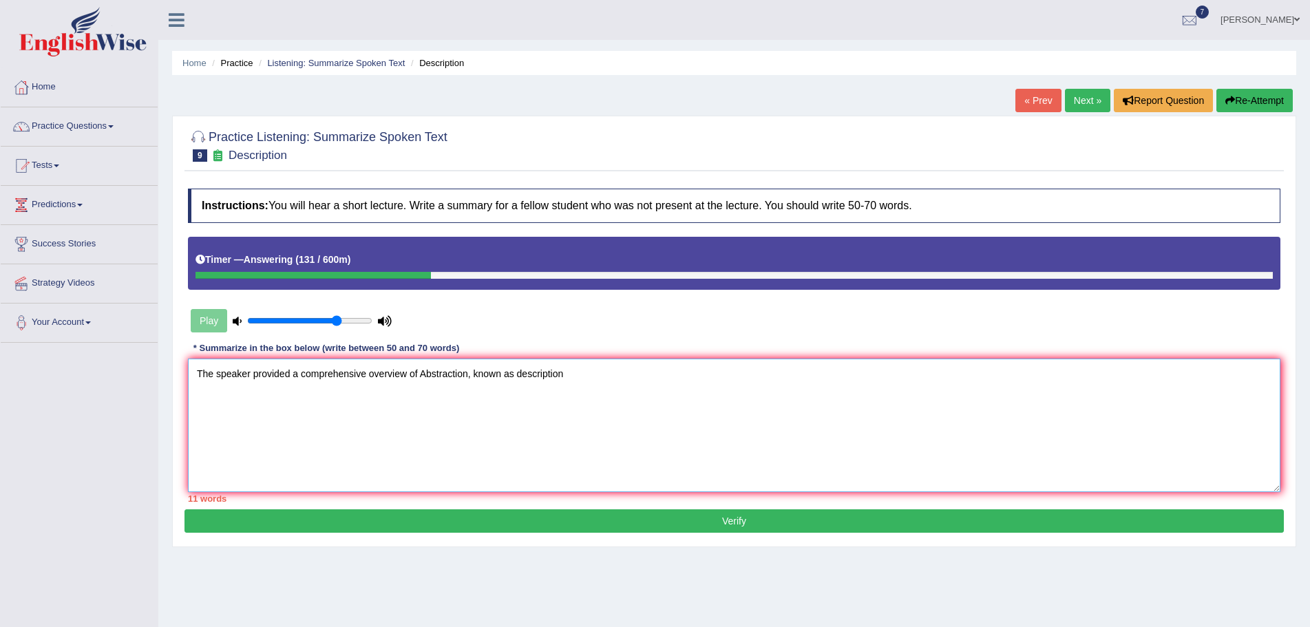
click at [573, 374] on textarea "The speaker provided a comprehensive overview of Abstraction, known as descript…" at bounding box center [734, 426] width 1092 height 134
drag, startPoint x: 846, startPoint y: 374, endPoint x: 855, endPoint y: 381, distance: 10.9
click at [846, 374] on textarea "The speaker provided a comprehensive overview of Abstraction, known as descript…" at bounding box center [734, 426] width 1092 height 134
click at [948, 369] on textarea "The speaker provided a comprehensive overview of Abstraction, known as descript…" at bounding box center [734, 426] width 1092 height 134
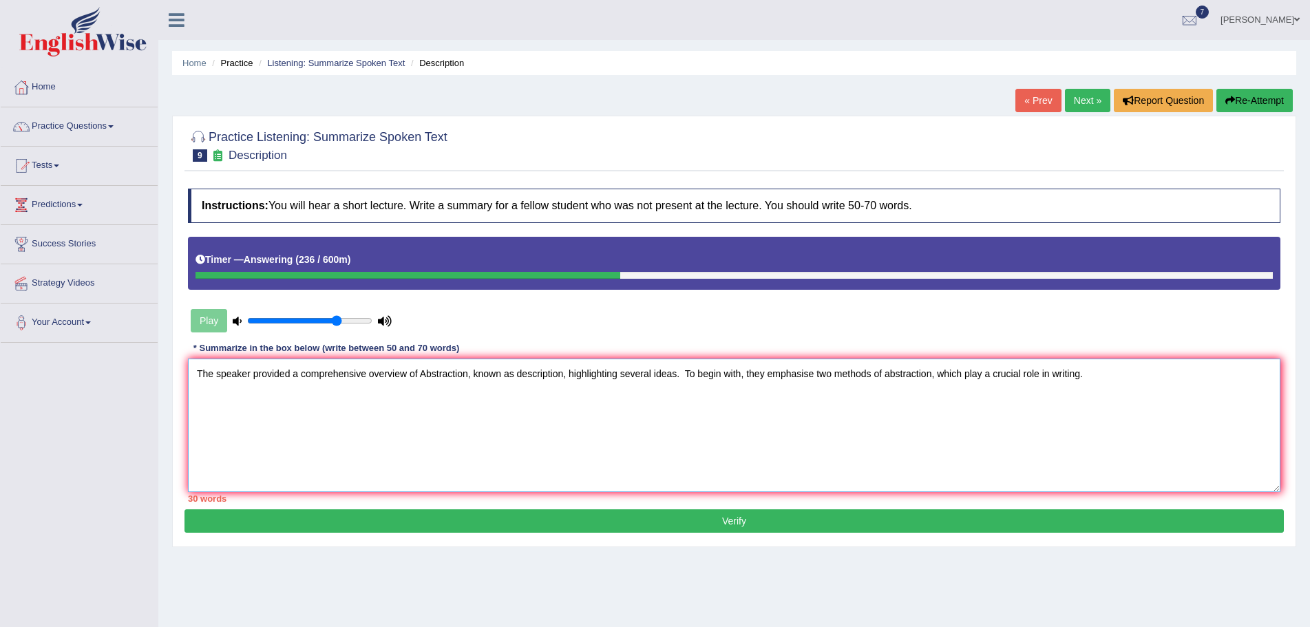
click at [1104, 373] on textarea "The speaker provided a comprehensive overview of Abstraction, known as descript…" at bounding box center [734, 426] width 1092 height 134
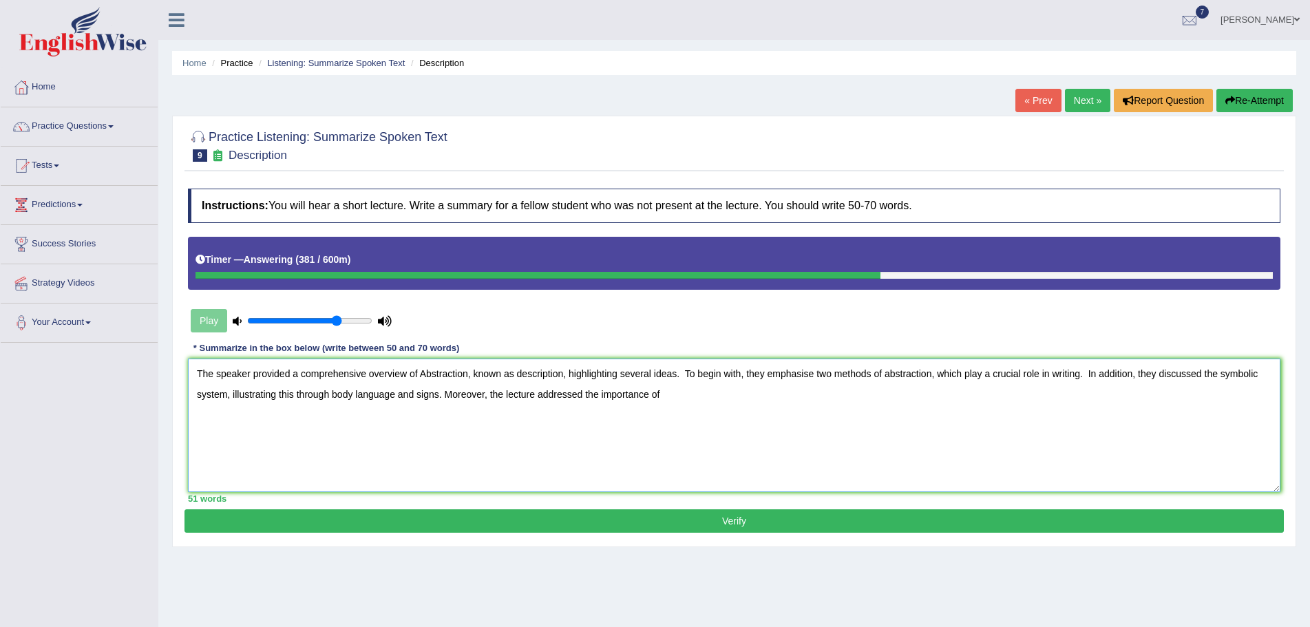
click at [696, 399] on textarea "The speaker provided a comprehensive overview of Abstraction, known as descript…" at bounding box center [734, 426] width 1092 height 134
click at [892, 395] on textarea "The speaker provided a comprehensive overview of Abstraction, known as descript…" at bounding box center [734, 426] width 1092 height 134
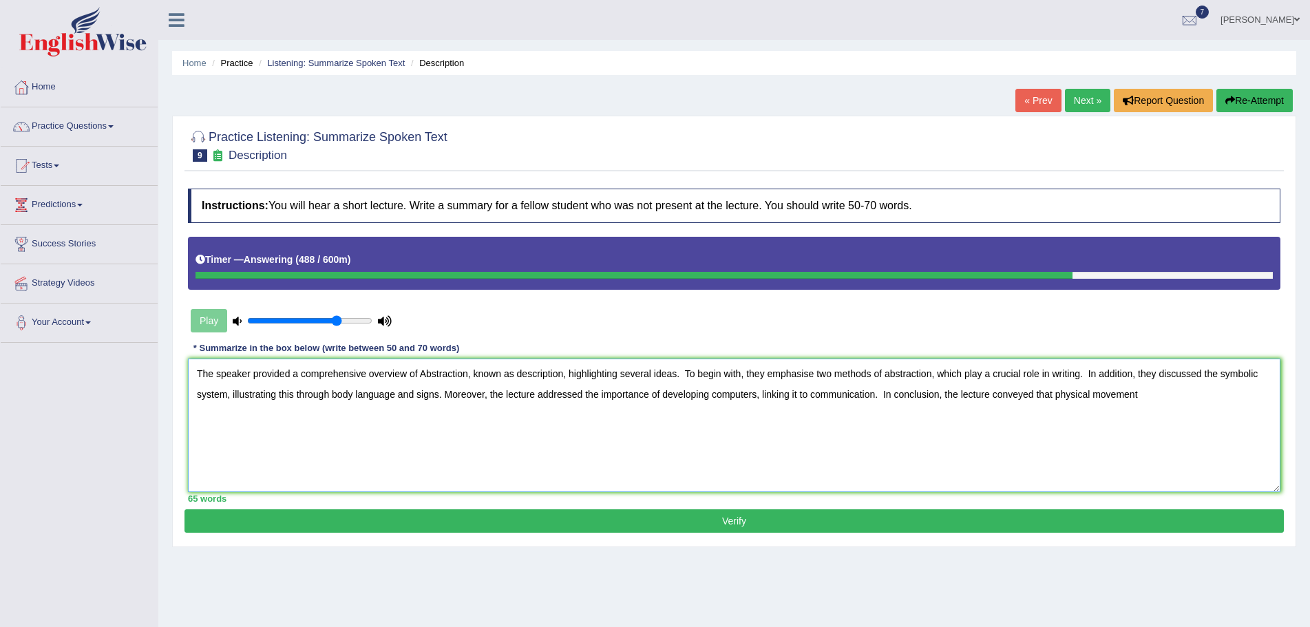
click at [1052, 392] on textarea "The speaker provided a comprehensive overview of Abstraction, known as descript…" at bounding box center [734, 426] width 1092 height 134
click at [1132, 396] on textarea "The speaker provided a comprehensive overview of Abstraction, known as descript…" at bounding box center [734, 426] width 1092 height 134
click at [583, 394] on textarea "The speaker provided a comprehensive overview of Abstraction, known as descript…" at bounding box center [734, 426] width 1092 height 134
type textarea "The speaker provided a comprehensive overview of Abstraction, known as descript…"
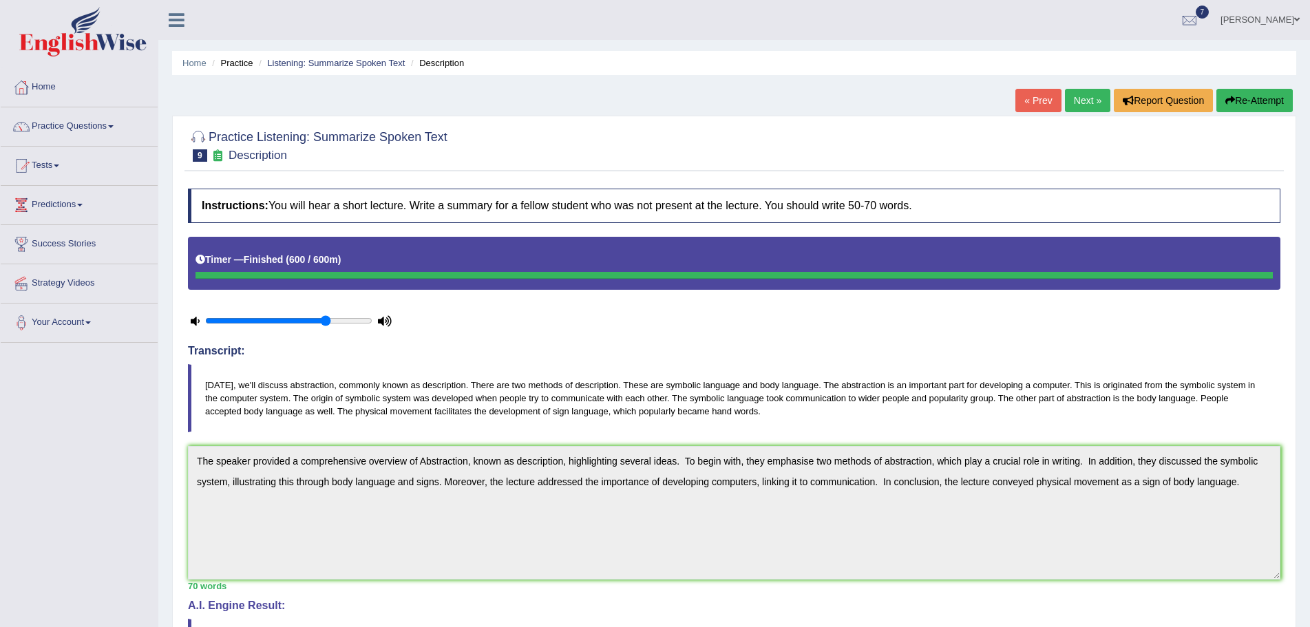
scroll to position [69, 0]
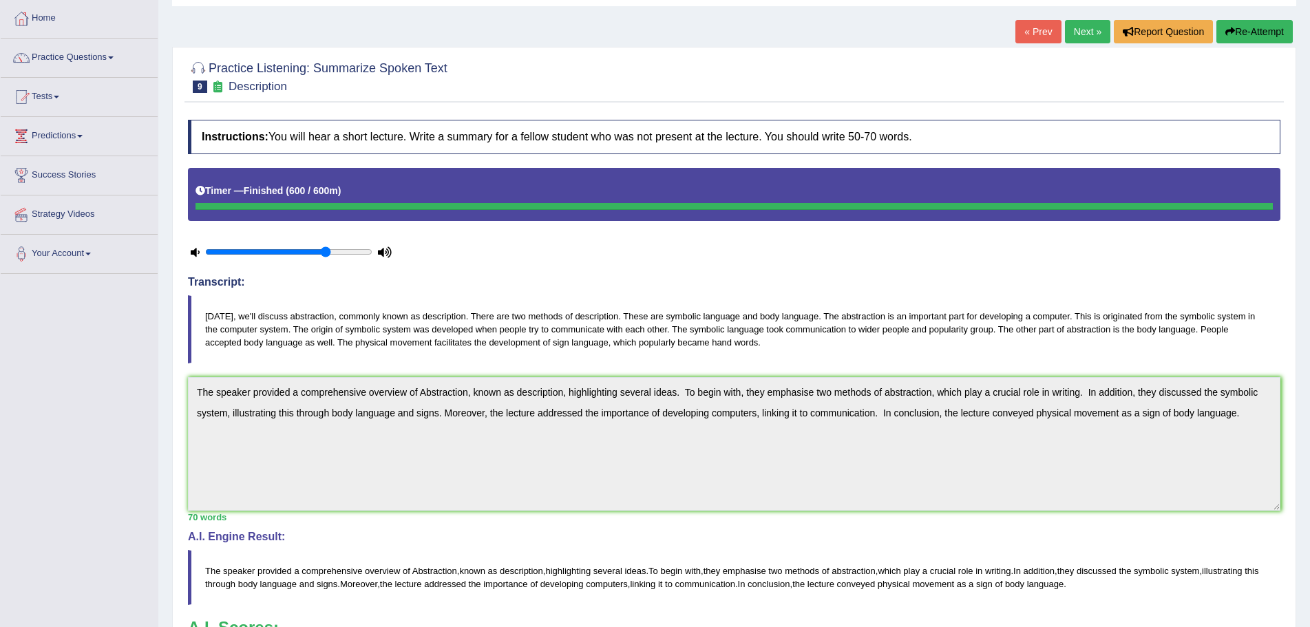
click at [1079, 27] on link "Next »" at bounding box center [1087, 31] width 45 height 23
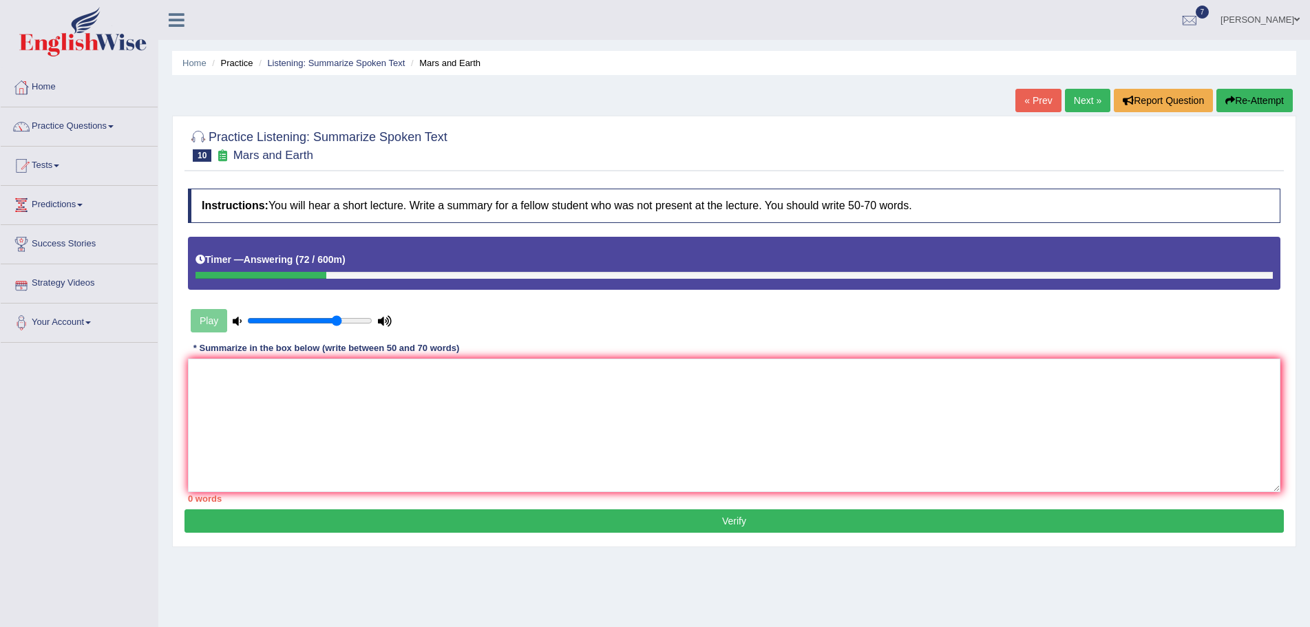
drag, startPoint x: 1234, startPoint y: 97, endPoint x: 1249, endPoint y: 105, distance: 17.2
click at [1243, 103] on button "Re-Attempt" at bounding box center [1254, 100] width 76 height 23
drag, startPoint x: 266, startPoint y: 395, endPoint x: 279, endPoint y: 387, distance: 14.5
click at [267, 394] on textarea at bounding box center [734, 426] width 1092 height 134
click at [536, 376] on textarea "The speaker provided a comprehensive overview of Mars as a neighbouring planets…" at bounding box center [734, 426] width 1092 height 134
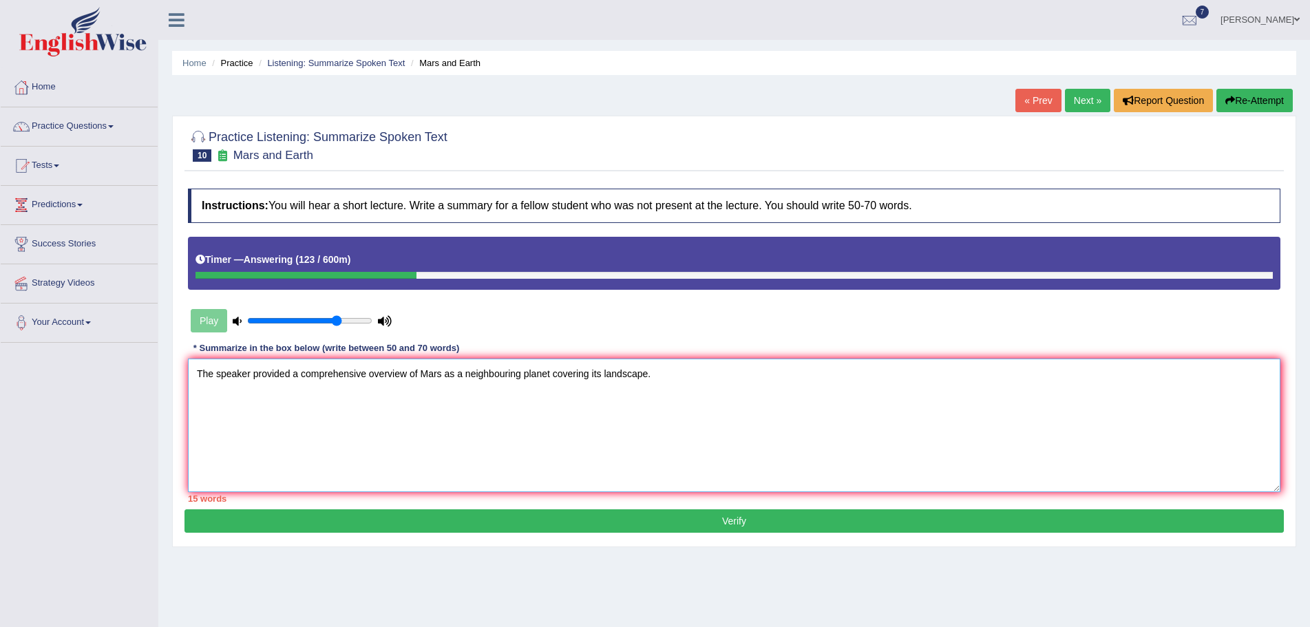
click at [575, 374] on textarea "The speaker provided a comprehensive overview of Mars as a neighbouring planet …" at bounding box center [734, 426] width 1092 height 134
click at [455, 374] on textarea "The speaker provided a comprehensive overview of Mars as a neighbouring planet,…" at bounding box center [734, 426] width 1092 height 134
click at [646, 376] on textarea "The speaker provided a comprehensive overview of Mars, a neighbouring planet, c…" at bounding box center [734, 426] width 1092 height 134
click at [907, 376] on textarea "The speaker provided a comprehensive overview of Mars, a neighbouring planet, c…" at bounding box center [734, 426] width 1092 height 134
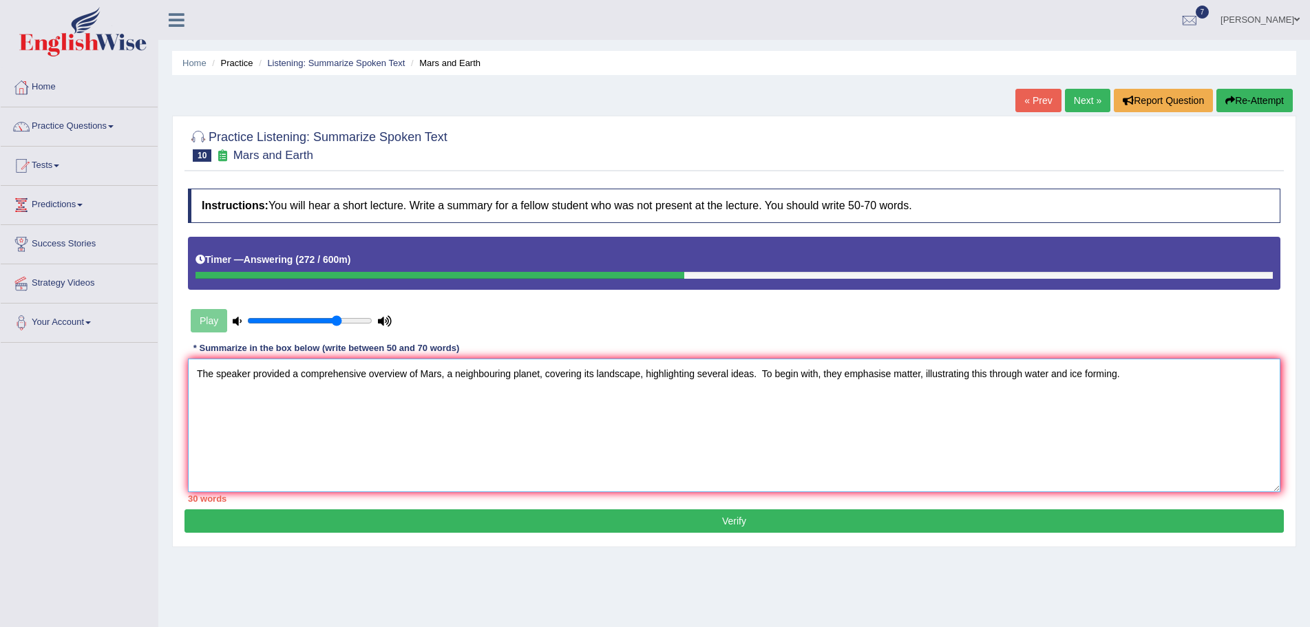
click at [1133, 375] on textarea "The speaker provided a comprehensive overview of Mars, a neighbouring planet, c…" at bounding box center [734, 426] width 1092 height 134
click at [1138, 375] on textarea "The speaker provided a comprehensive overview of Mars, a neighbouring planet, c…" at bounding box center [734, 426] width 1092 height 134
click at [1214, 376] on textarea "The speaker provided a comprehensive overview of Mars, a neighbouring planet, c…" at bounding box center [734, 426] width 1092 height 134
click at [1255, 373] on textarea "The speaker provided a comprehensive overview of Mars, a neighbouring planet, c…" at bounding box center [734, 426] width 1092 height 134
click at [1274, 376] on textarea "The speaker provided a comprehensive overview of Mars, a neighbouring planet, c…" at bounding box center [734, 426] width 1092 height 134
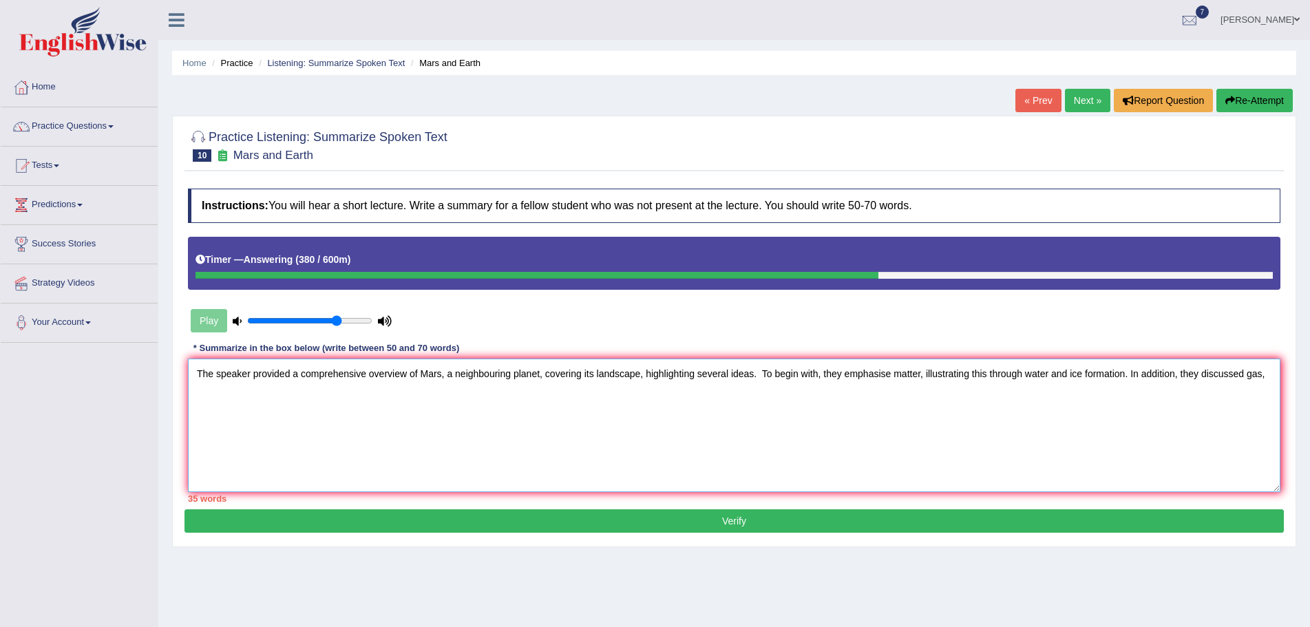
click at [969, 376] on textarea "The speaker provided a comprehensive overview of Mars, a neighbouring planet, c…" at bounding box center [734, 426] width 1092 height 134
click at [1036, 373] on textarea "The speaker provided a comprehensive overview of Mars, a neighbouring planet, c…" at bounding box center [734, 426] width 1092 height 134
click at [1160, 375] on textarea "The speaker provided a comprehensive overview of Mars, a neighbouring planet, c…" at bounding box center [734, 426] width 1092 height 134
click at [1251, 375] on textarea "The speaker provided a comprehensive overview of Mars, a neighbouring planet, c…" at bounding box center [734, 426] width 1092 height 134
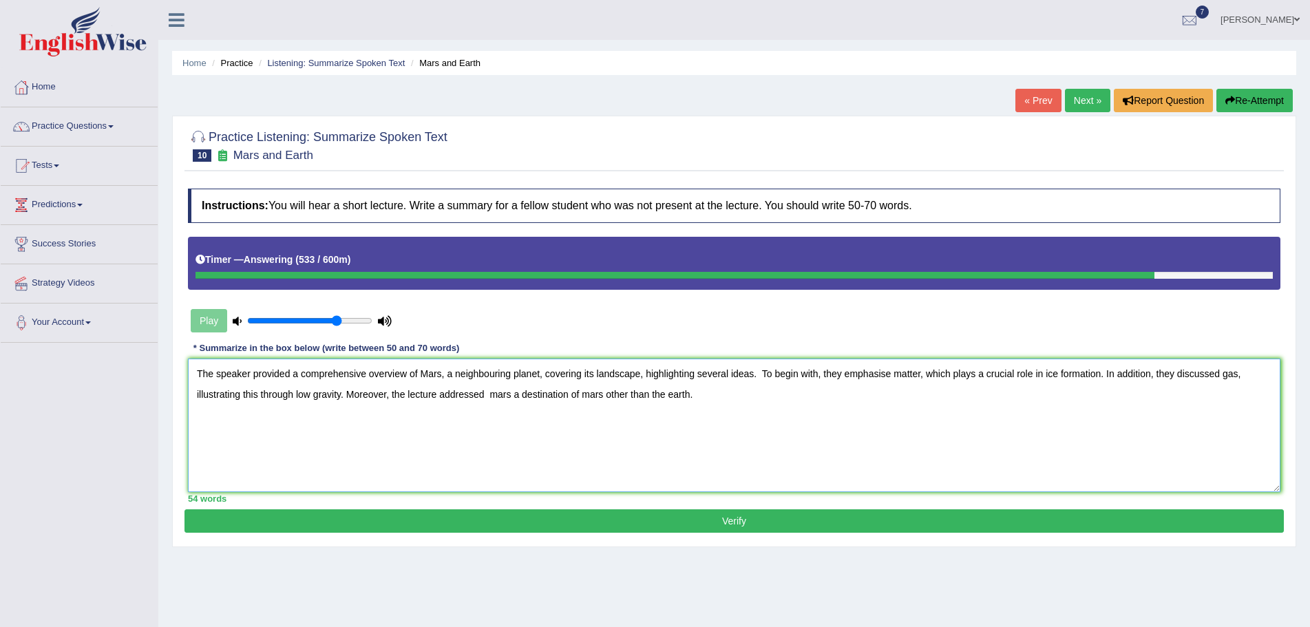
click at [498, 396] on textarea "The speaker provided a comprehensive overview of Mars, a neighbouring planet, c…" at bounding box center [734, 426] width 1092 height 134
click at [613, 394] on textarea "The speaker provided a comprehensive overview of Mars, a neighbouring planet, c…" at bounding box center [734, 426] width 1092 height 134
click at [681, 397] on textarea "The speaker provided a comprehensive overview of Mars, a neighbouring planet, c…" at bounding box center [734, 426] width 1092 height 134
drag, startPoint x: 843, startPoint y: 396, endPoint x: 853, endPoint y: 409, distance: 16.7
click at [853, 409] on textarea "The speaker provided a comprehensive overview of Mars, a neighbouring planet, c…" at bounding box center [734, 426] width 1092 height 134
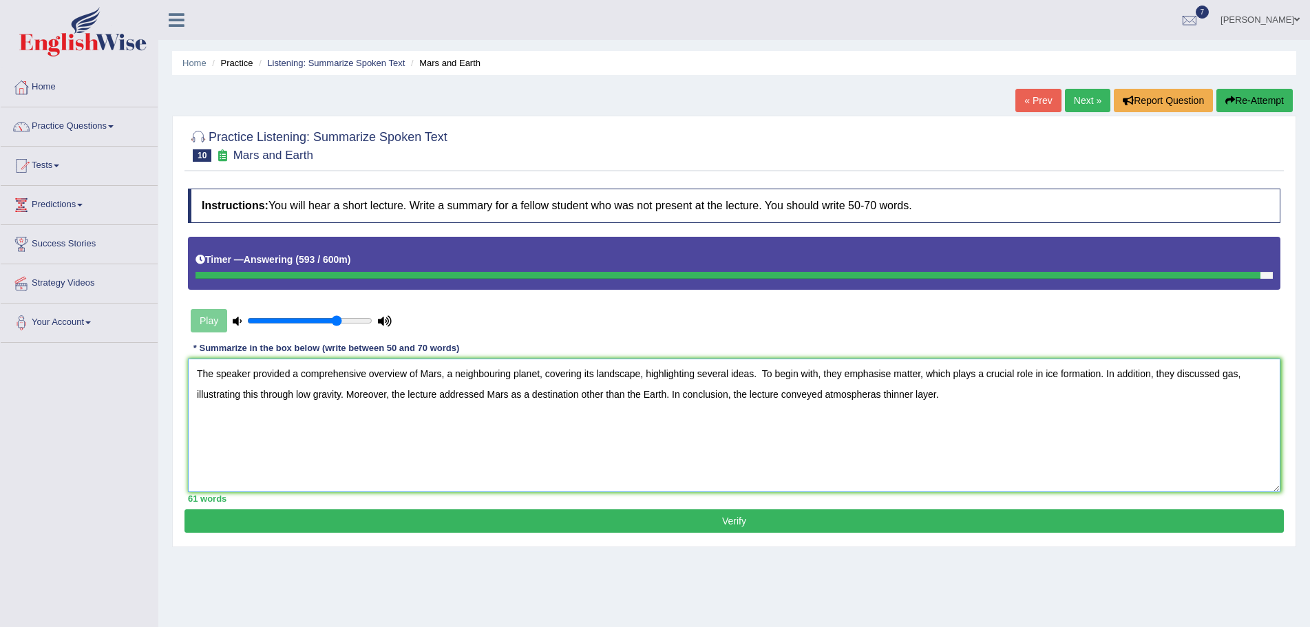
click at [845, 395] on textarea "The speaker provided a comprehensive overview of Mars, a neighbouring planet, c…" at bounding box center [734, 426] width 1092 height 134
click at [855, 397] on textarea "The speaker provided a comprehensive overview of Mars, a neighbouring planet, c…" at bounding box center [734, 426] width 1092 height 134
type textarea "The speaker provided a comprehensive overview of Mars, a neighbouring planet, c…"
